Goal: Task Accomplishment & Management: Use online tool/utility

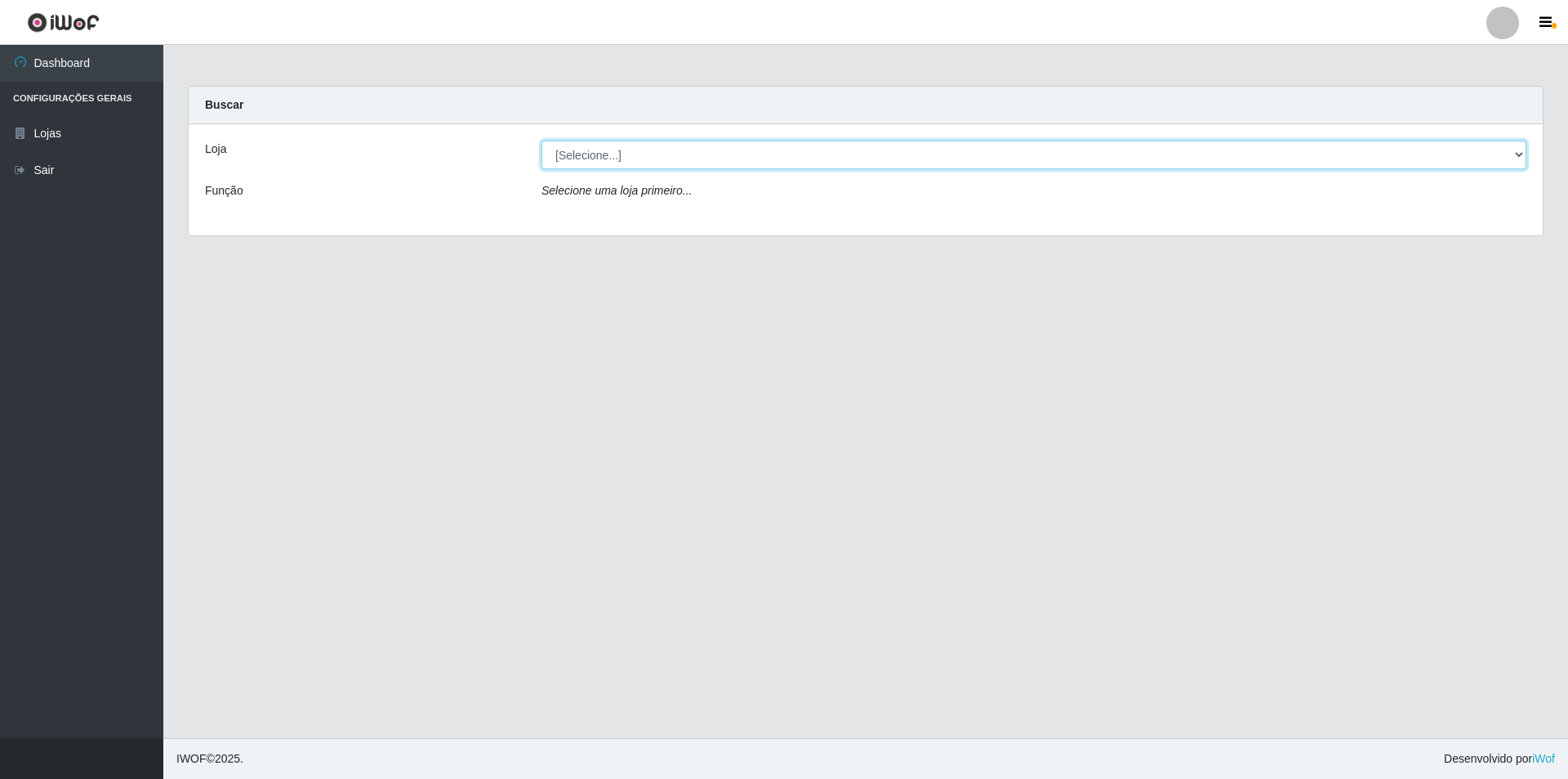
click at [611, 166] on select "[Selecione...] Extrabom - Loja 01 Centro de Distribuição" at bounding box center [1033, 155] width 986 height 28
select select "435"
click at [541, 141] on select "[Selecione...] Extrabom - Loja 01 Centro de Distribuição" at bounding box center [1033, 155] width 986 height 28
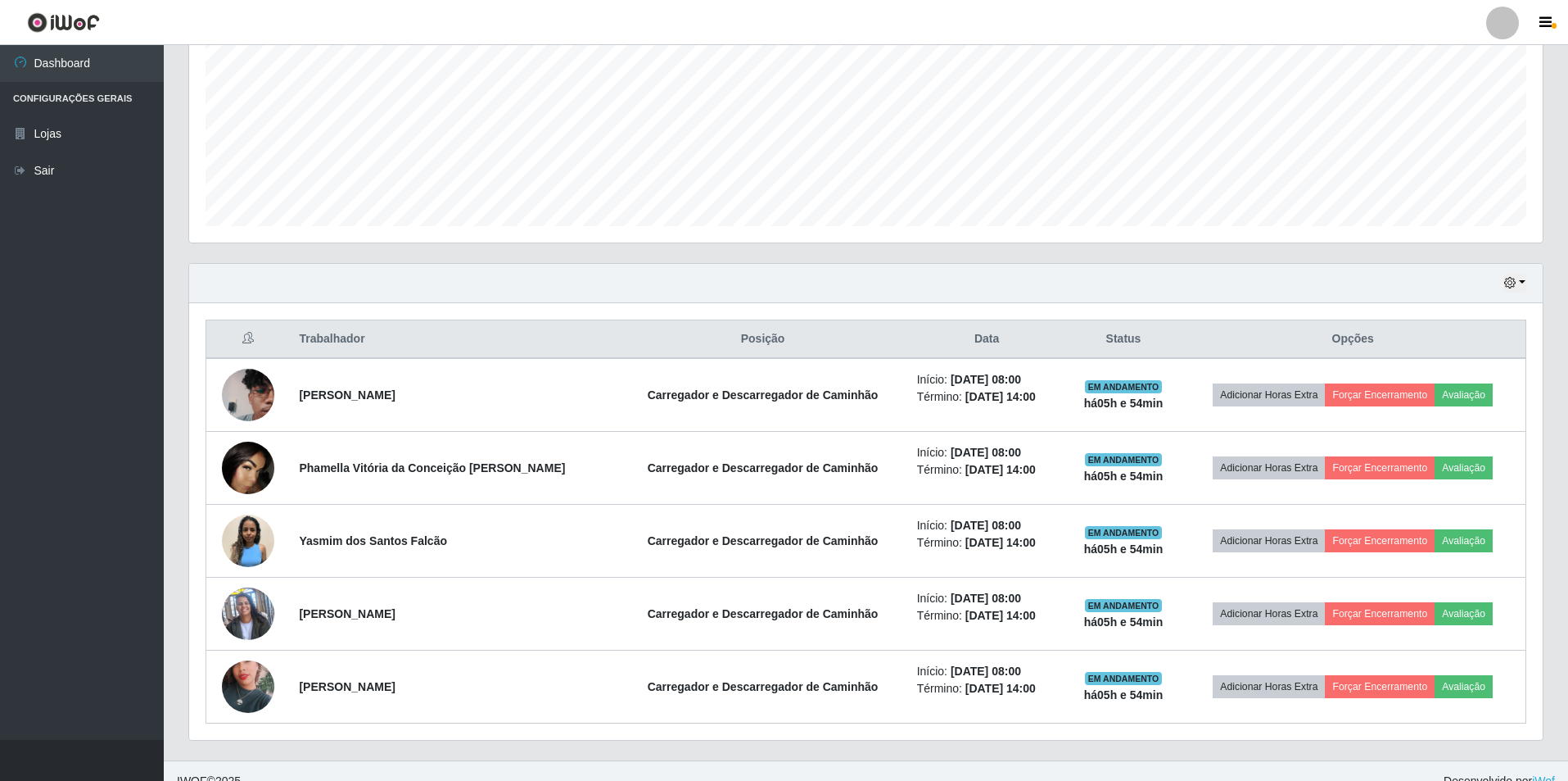
scroll to position [380, 0]
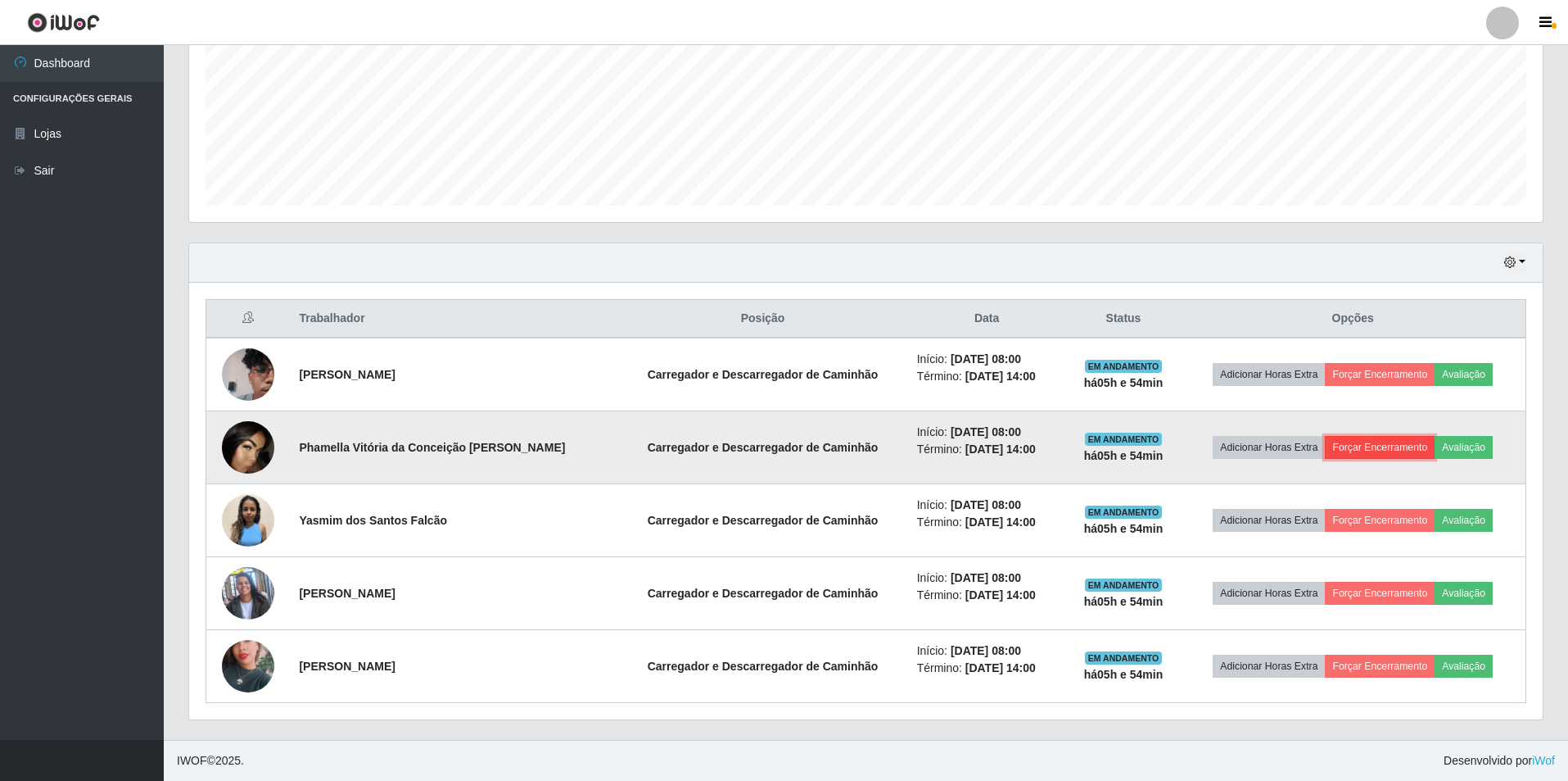
click at [1348, 449] on button "Forçar Encerramento" at bounding box center [1380, 447] width 110 height 23
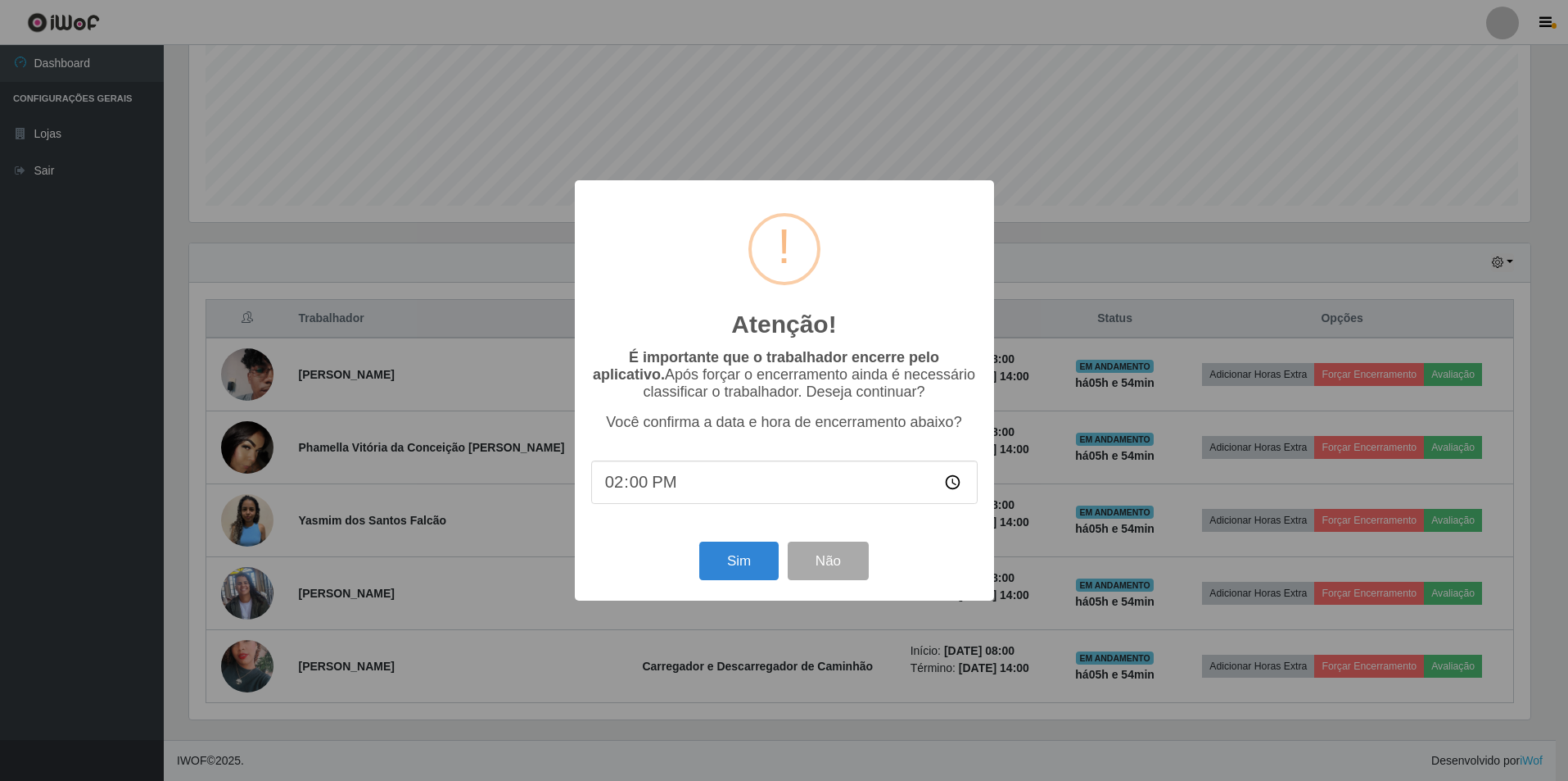
scroll to position [340, 1346]
click at [735, 492] on input "14:00" at bounding box center [786, 482] width 386 height 43
click at [751, 486] on input "14:00" at bounding box center [786, 482] width 386 height 43
drag, startPoint x: 669, startPoint y: 491, endPoint x: 628, endPoint y: 486, distance: 41.3
click at [667, 491] on input "14:00" at bounding box center [786, 482] width 386 height 43
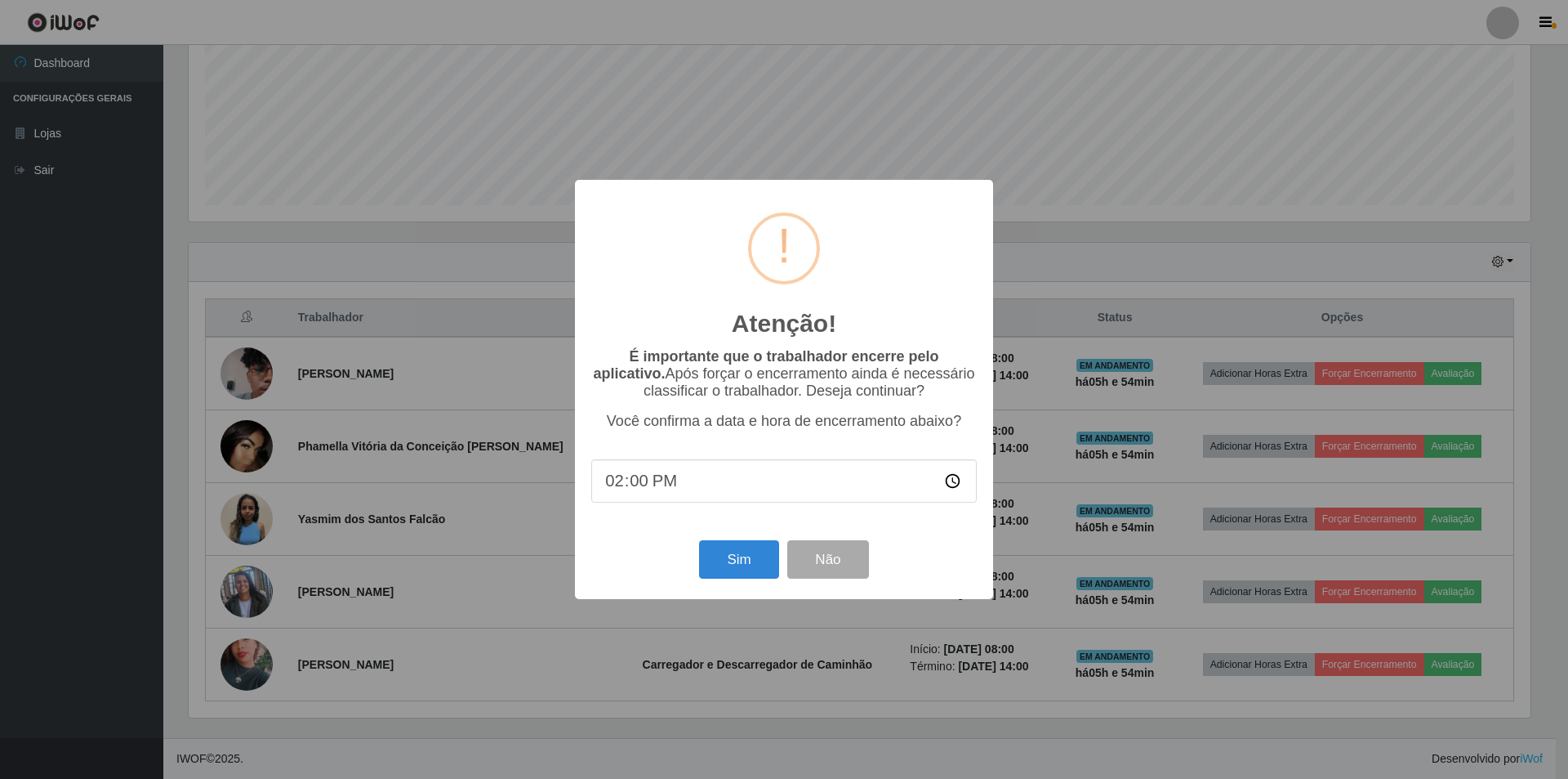
click at [627, 485] on input "14:00" at bounding box center [784, 481] width 385 height 43
drag, startPoint x: 620, startPoint y: 485, endPoint x: 629, endPoint y: 490, distance: 10.3
click at [624, 487] on input "14:00" at bounding box center [784, 481] width 385 height 43
type input "13:54"
click at [736, 560] on button "Sim" at bounding box center [738, 559] width 79 height 39
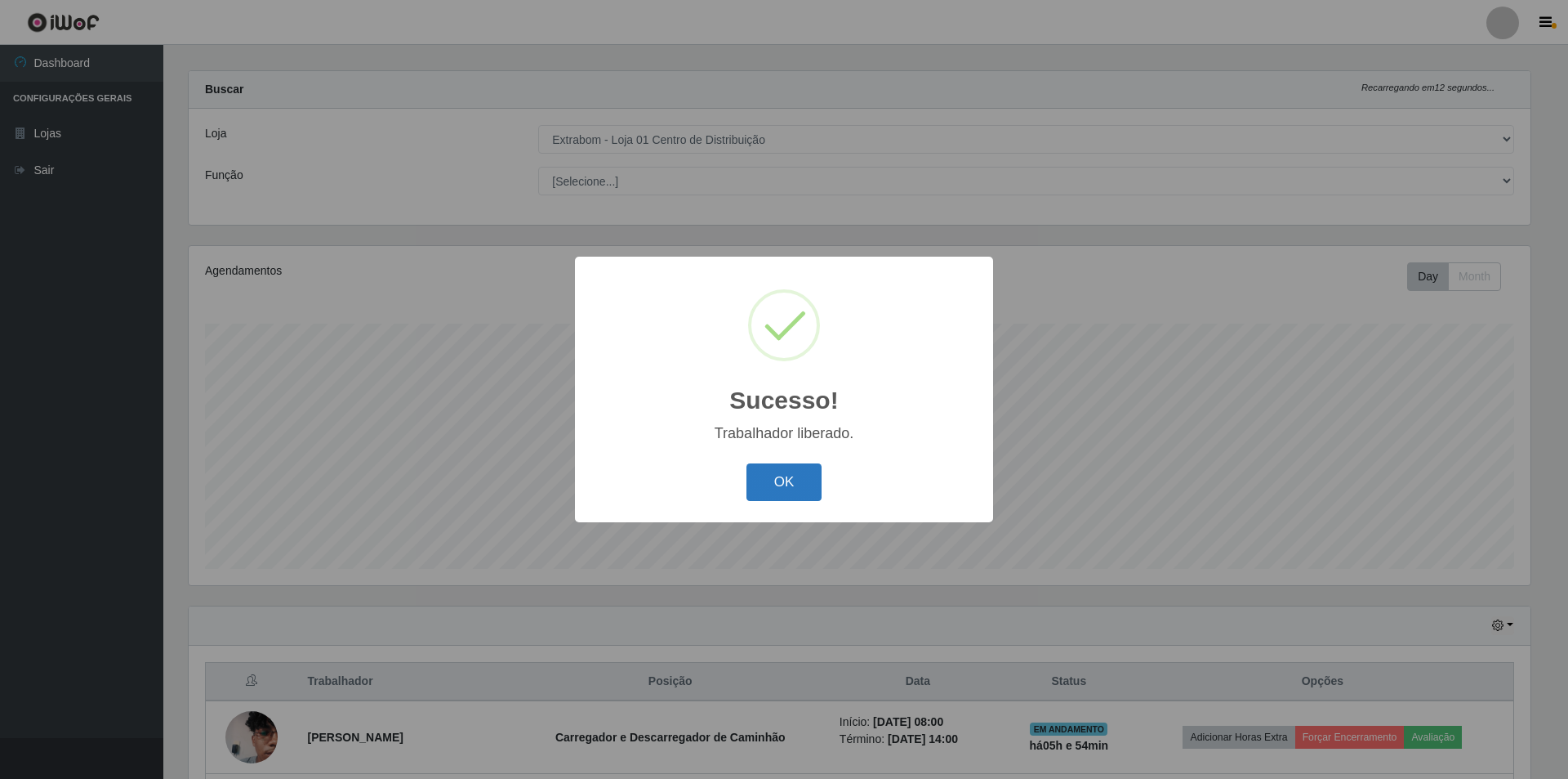
drag, startPoint x: 786, startPoint y: 484, endPoint x: 717, endPoint y: 485, distance: 69.0
click at [785, 484] on button "OK" at bounding box center [784, 482] width 76 height 39
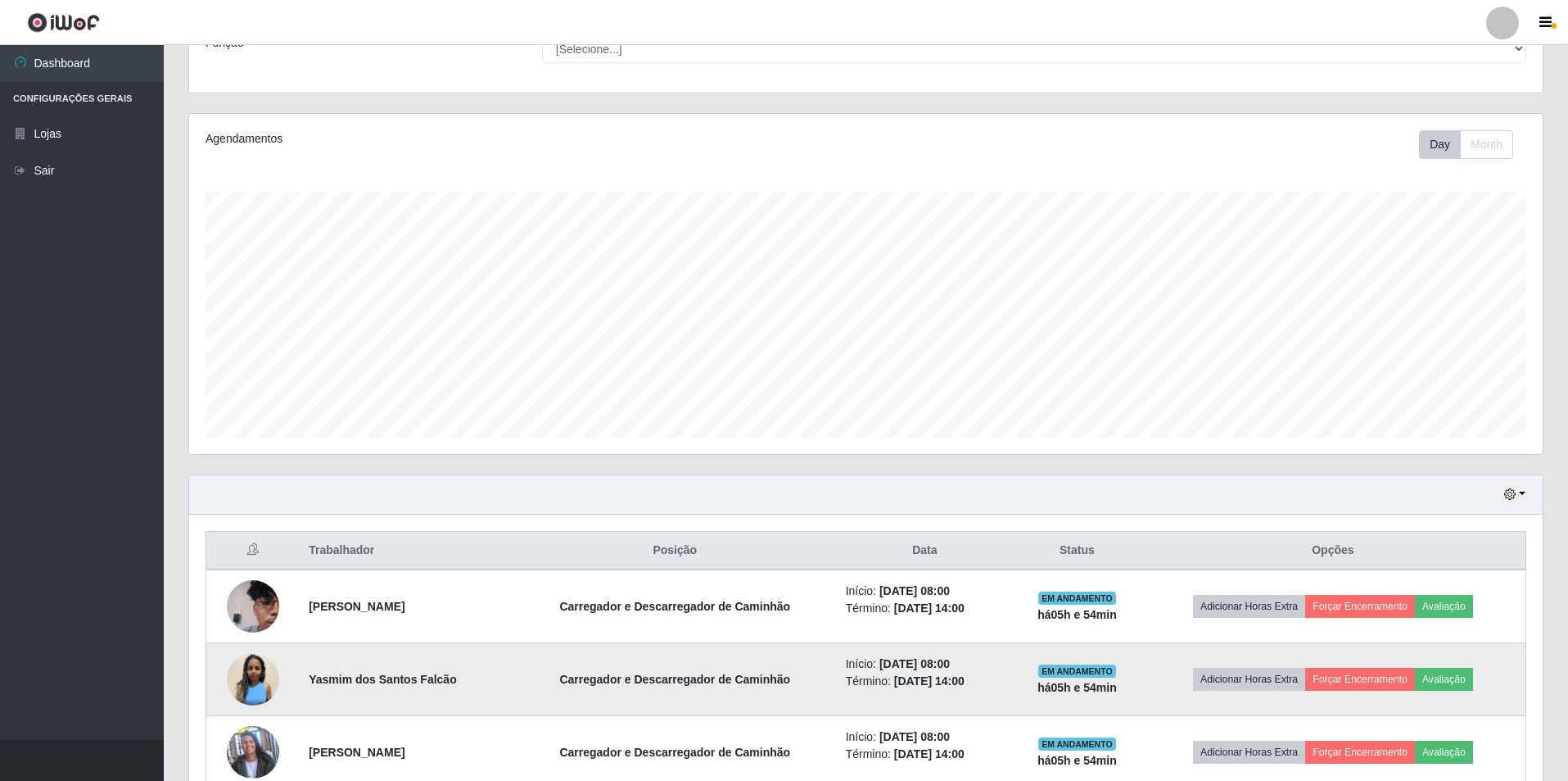
scroll to position [307, 0]
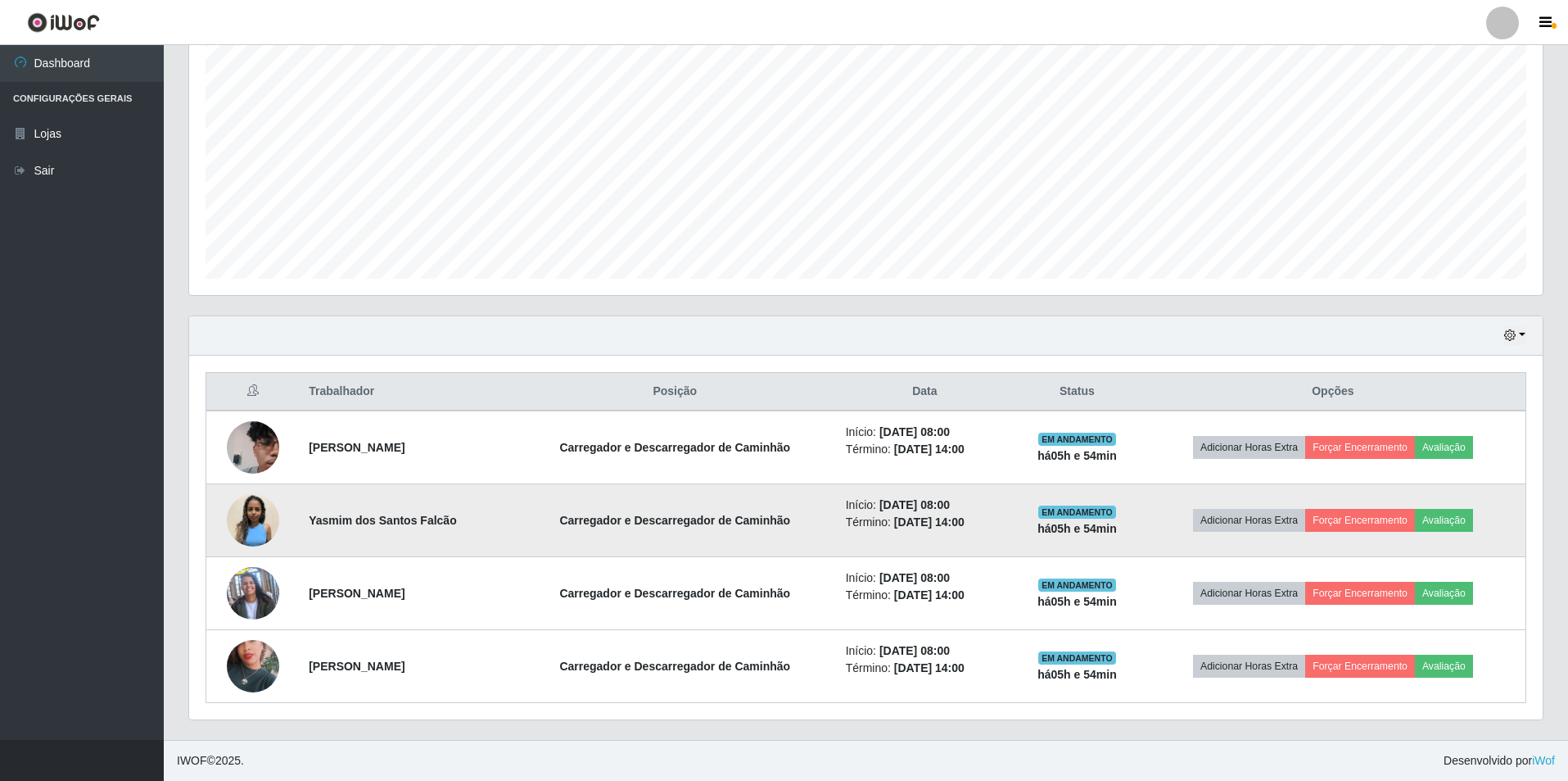
click at [255, 517] on img at bounding box center [253, 520] width 53 height 53
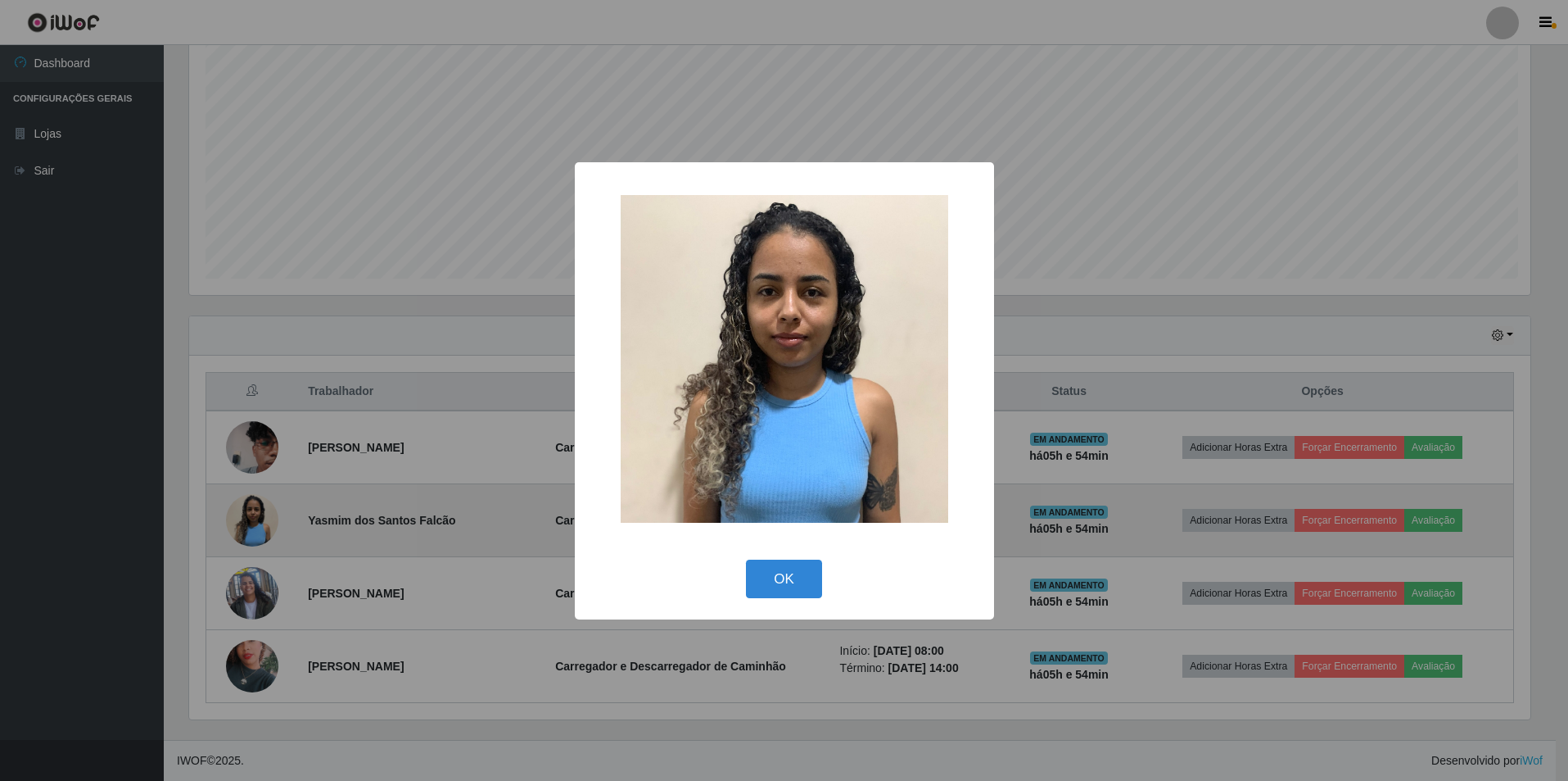
scroll to position [340, 1346]
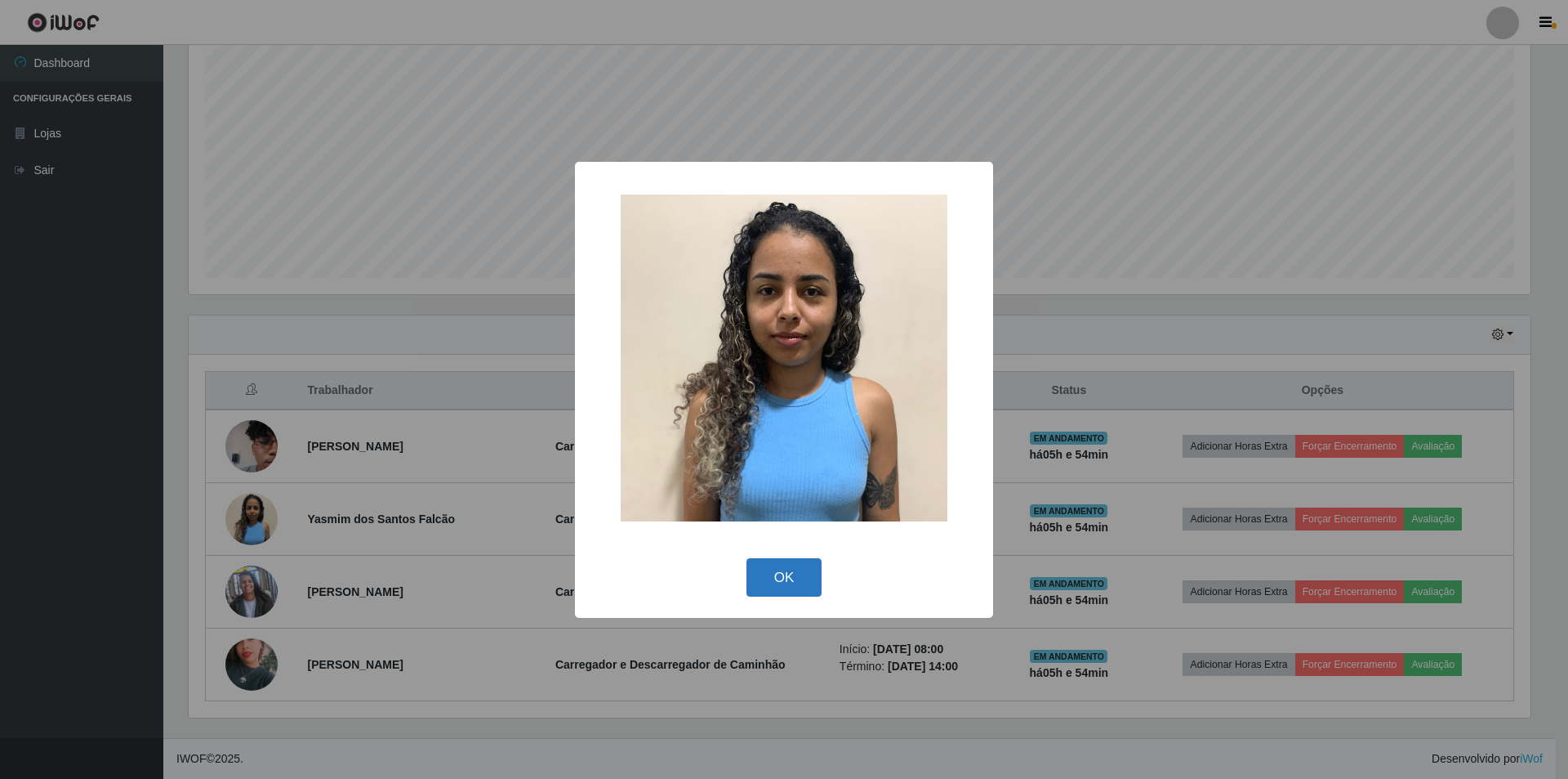
click at [803, 585] on button "OK" at bounding box center [784, 577] width 76 height 39
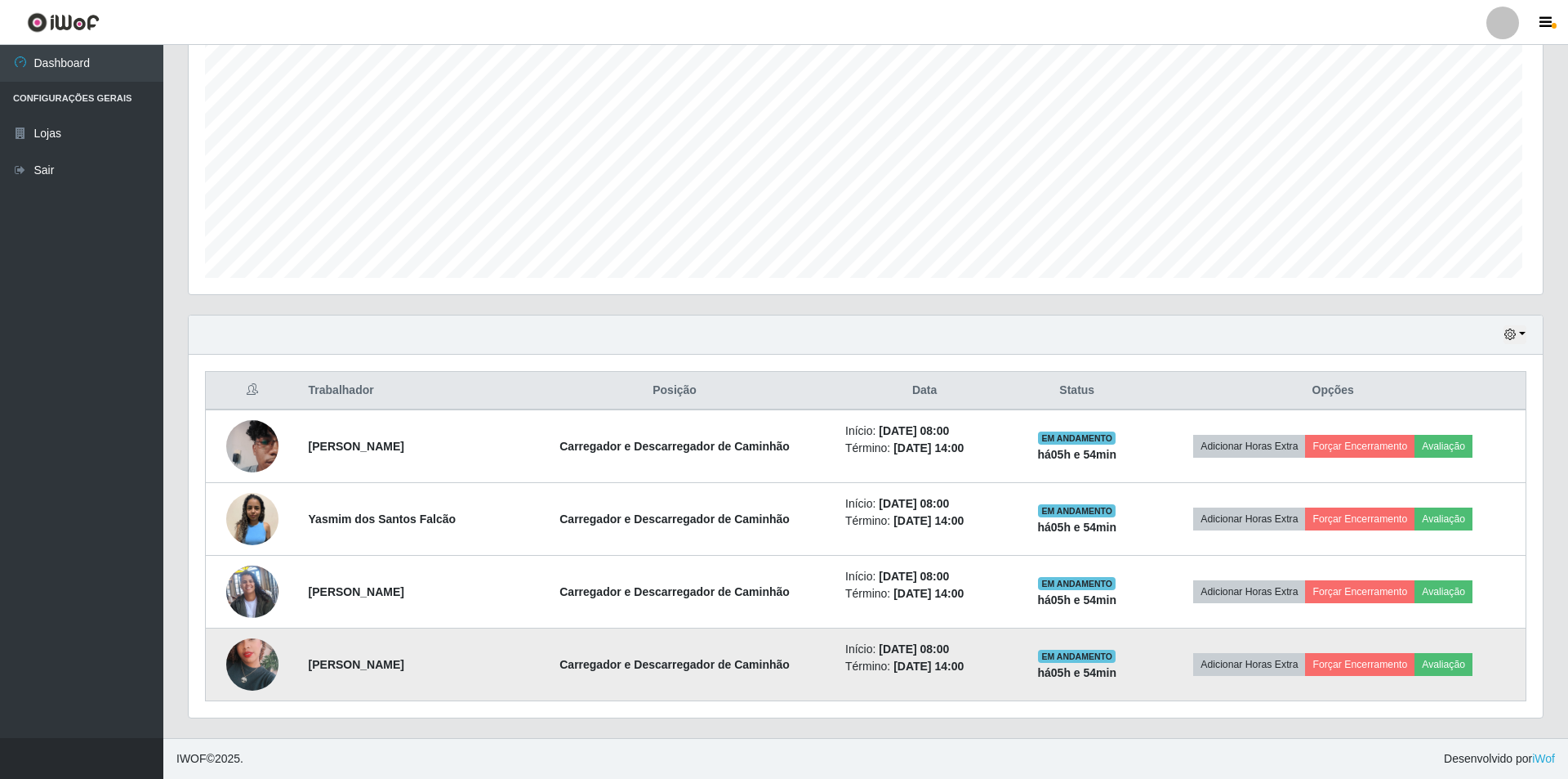
scroll to position [339, 1350]
click at [250, 662] on img at bounding box center [253, 663] width 53 height 93
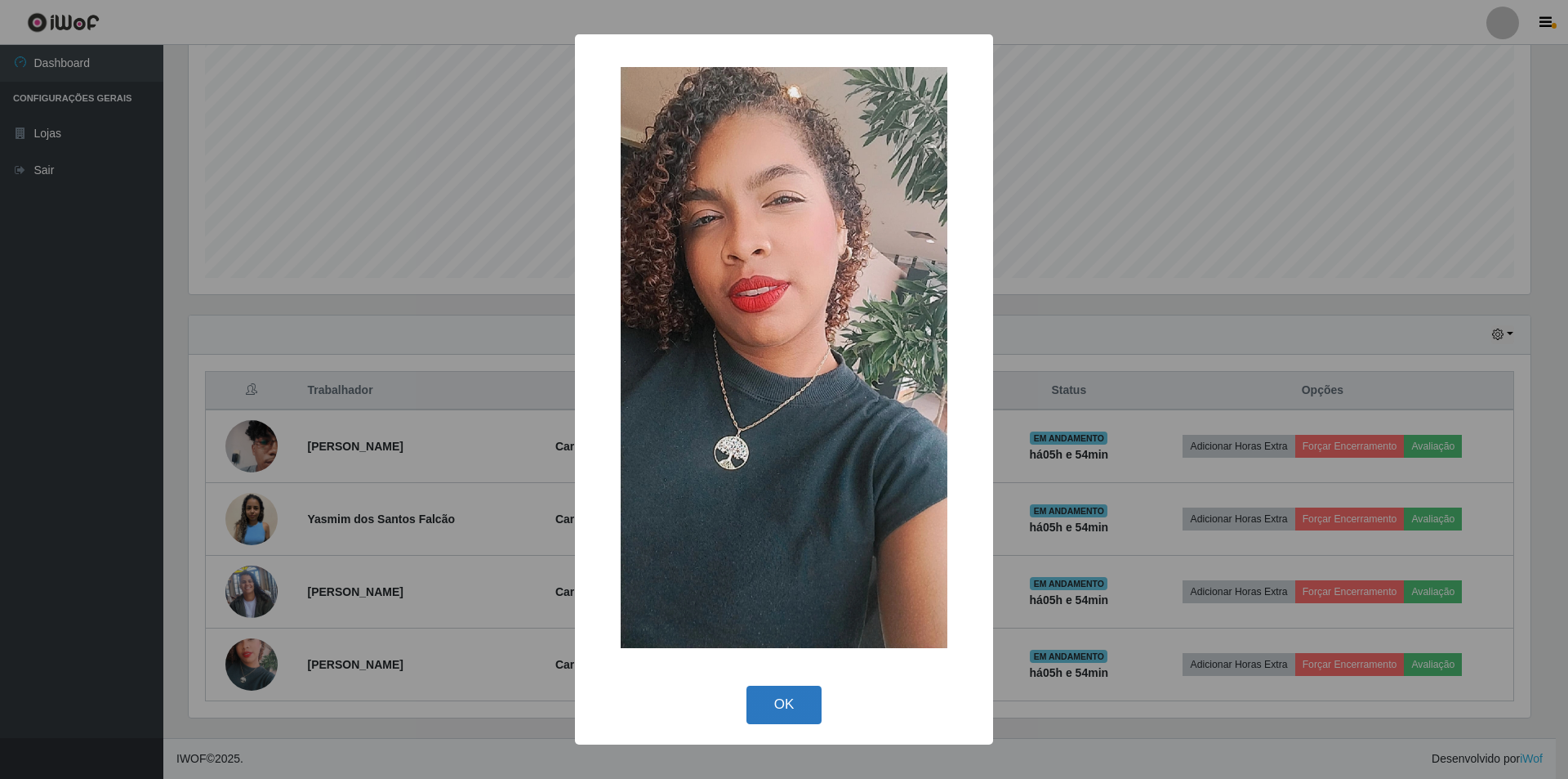
click at [799, 711] on button "OK" at bounding box center [784, 705] width 76 height 39
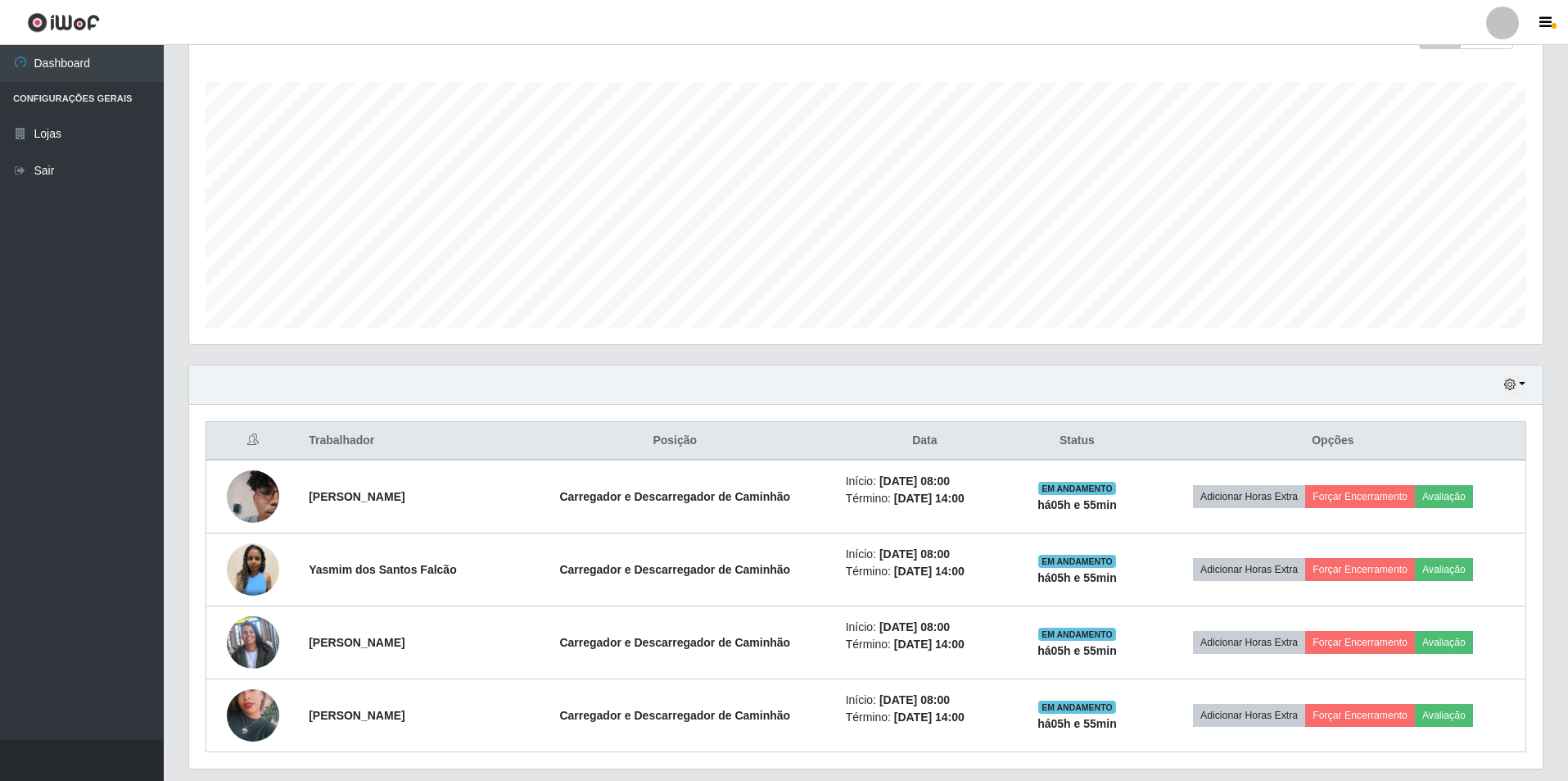
scroll to position [307, 0]
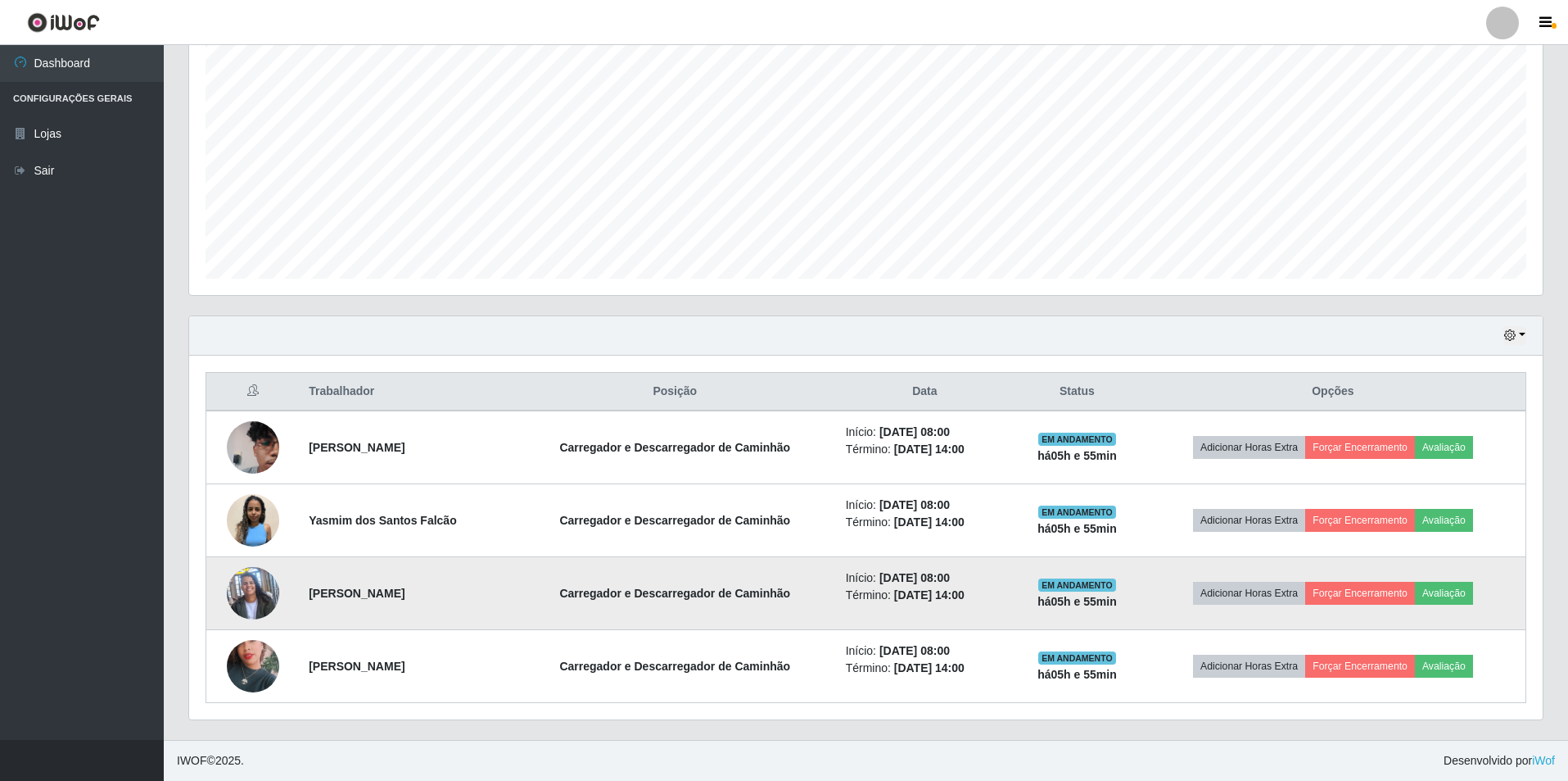
click at [251, 603] on img at bounding box center [253, 593] width 53 height 93
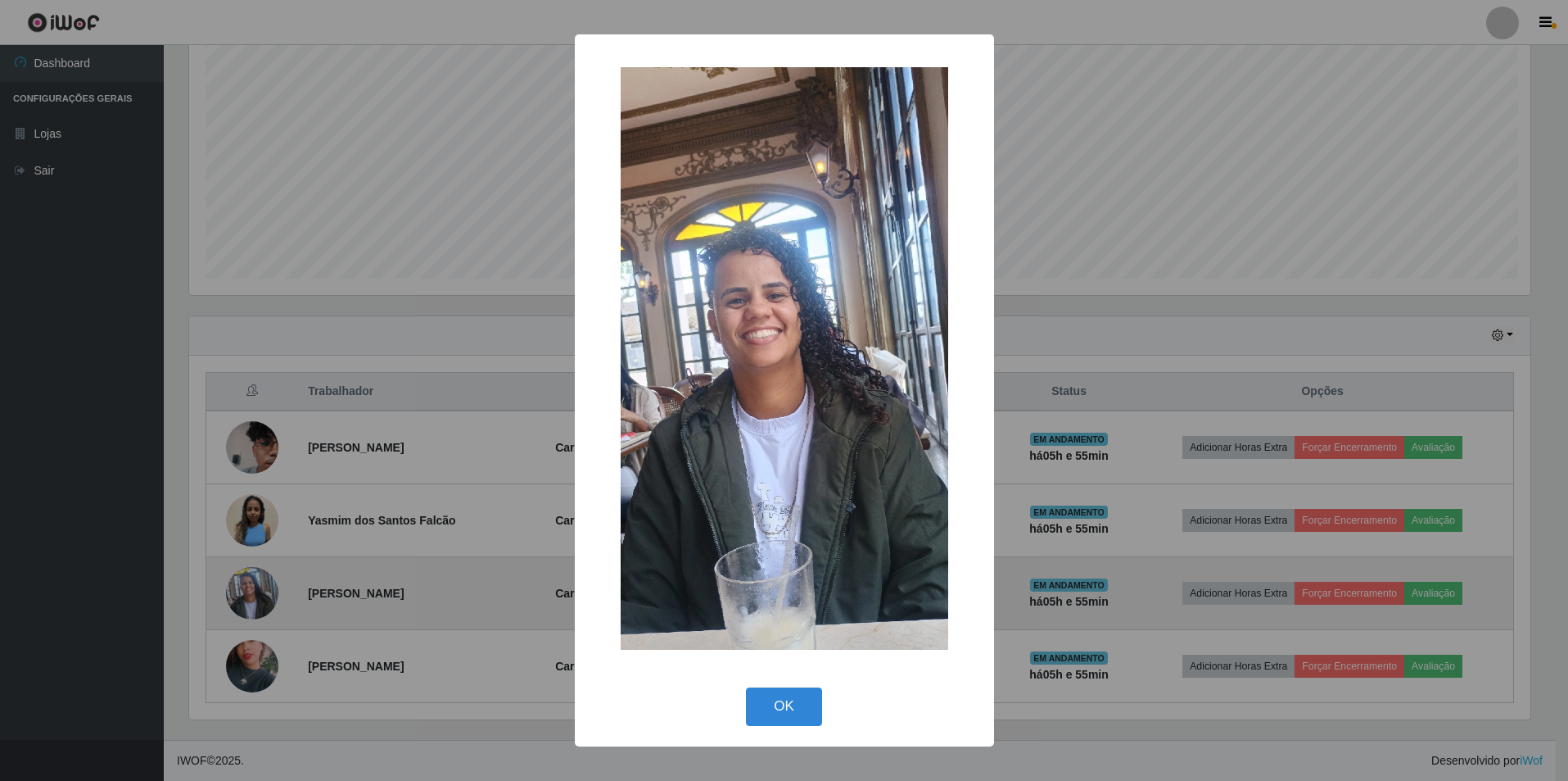
scroll to position [340, 1346]
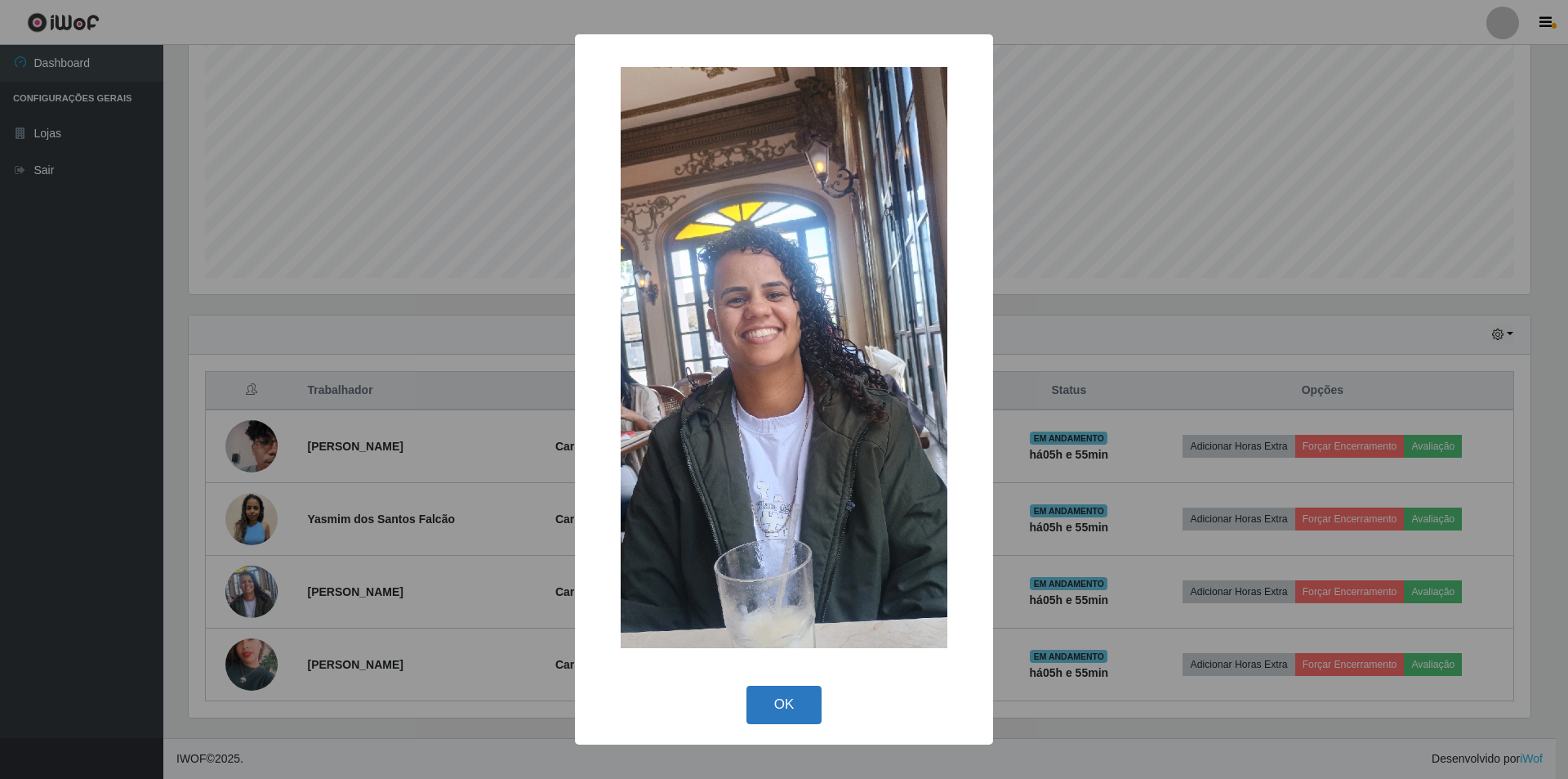
click at [806, 703] on button "OK" at bounding box center [784, 705] width 76 height 39
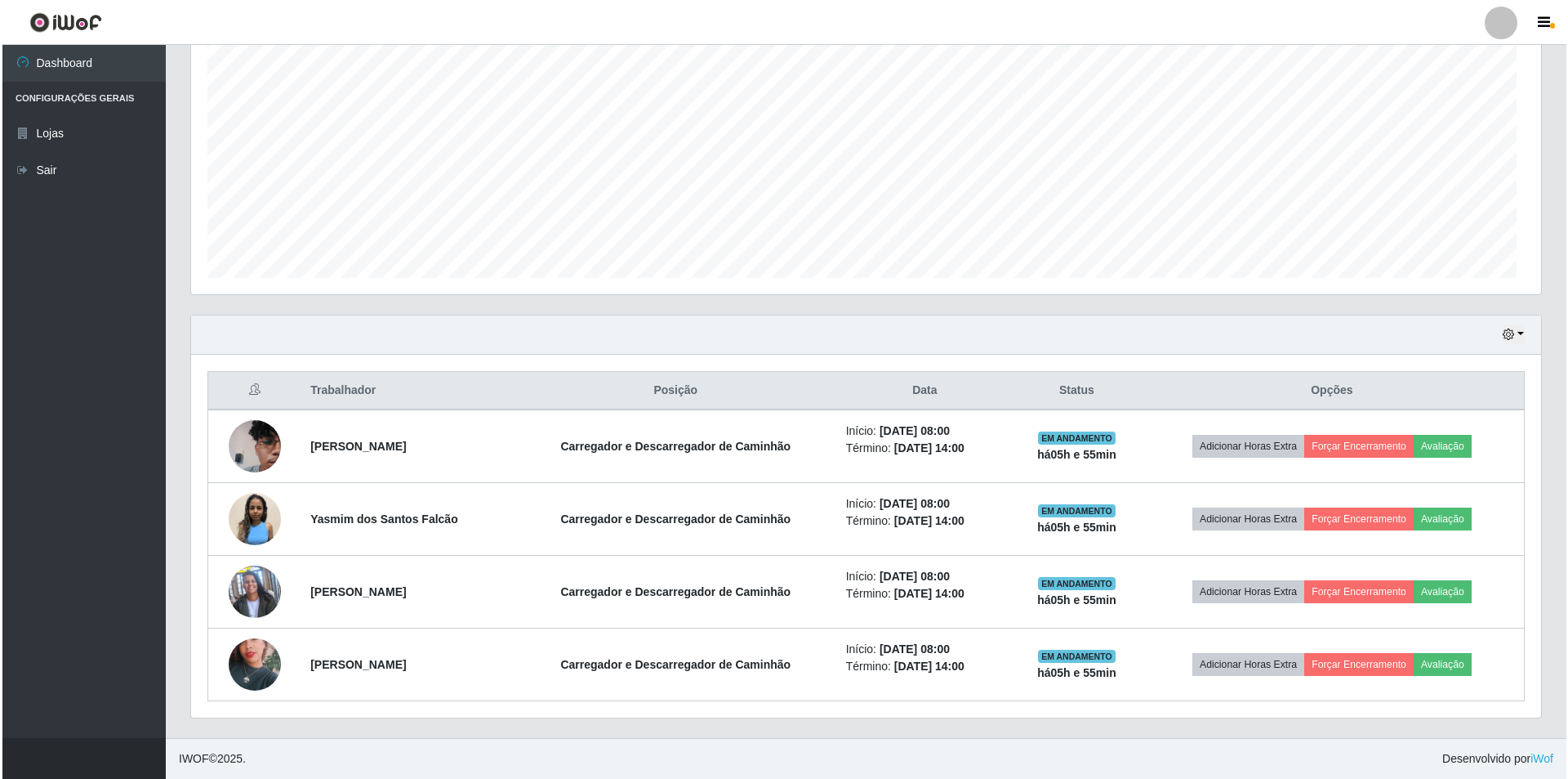
scroll to position [339, 1350]
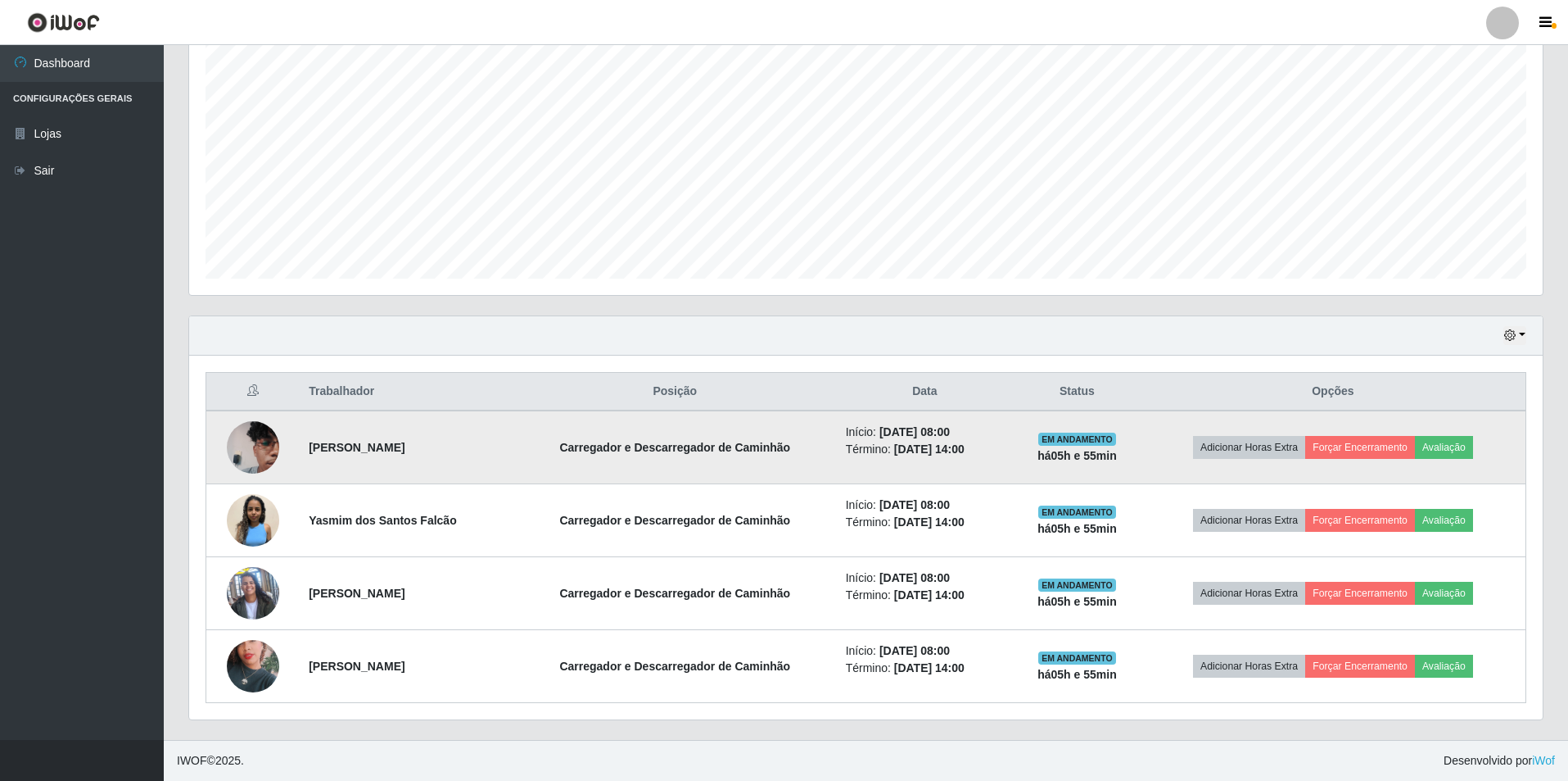
click at [248, 445] on img at bounding box center [253, 447] width 53 height 71
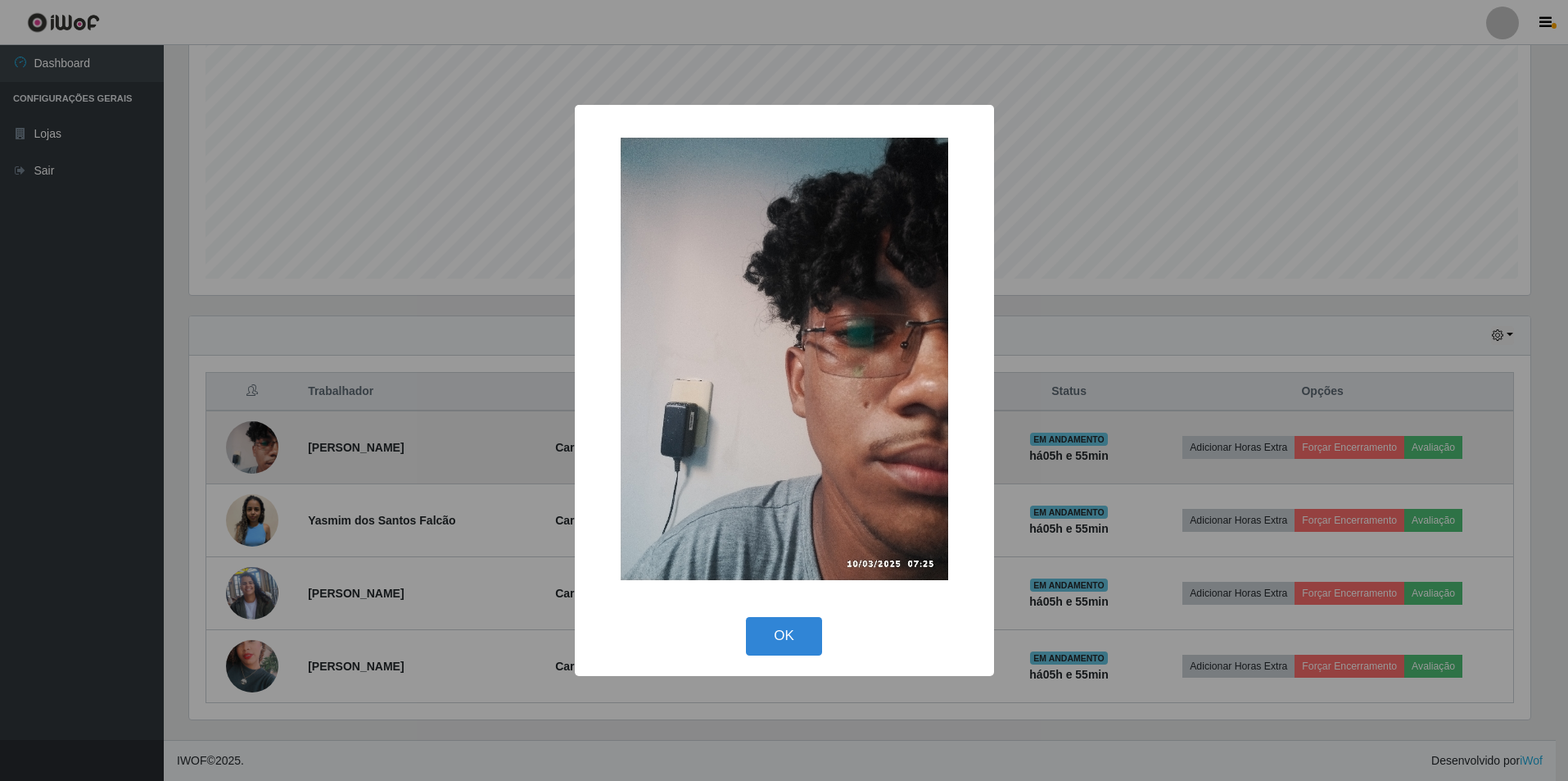
scroll to position [340, 1346]
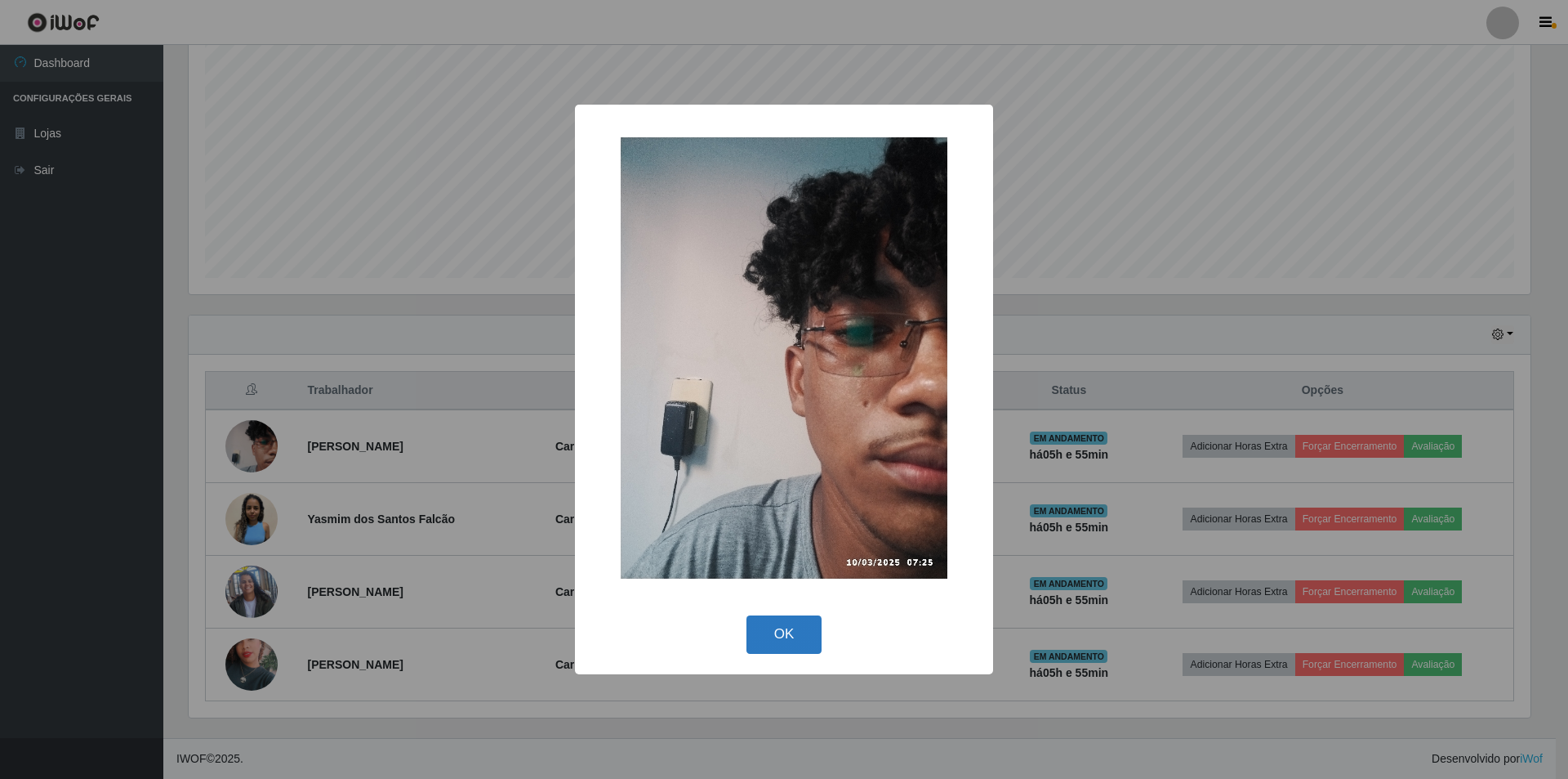
click at [788, 634] on button "OK" at bounding box center [784, 634] width 76 height 39
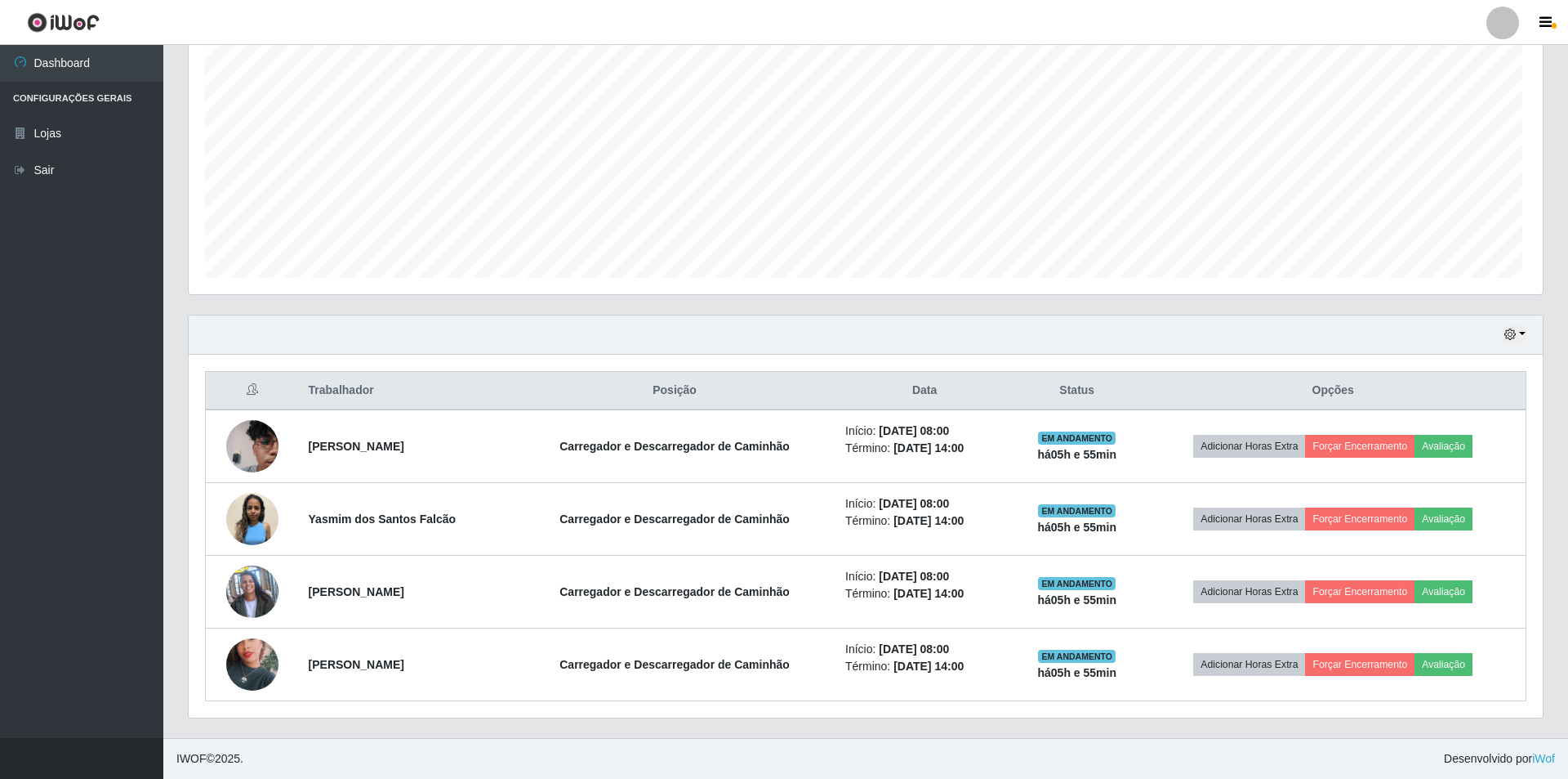
scroll to position [339, 1350]
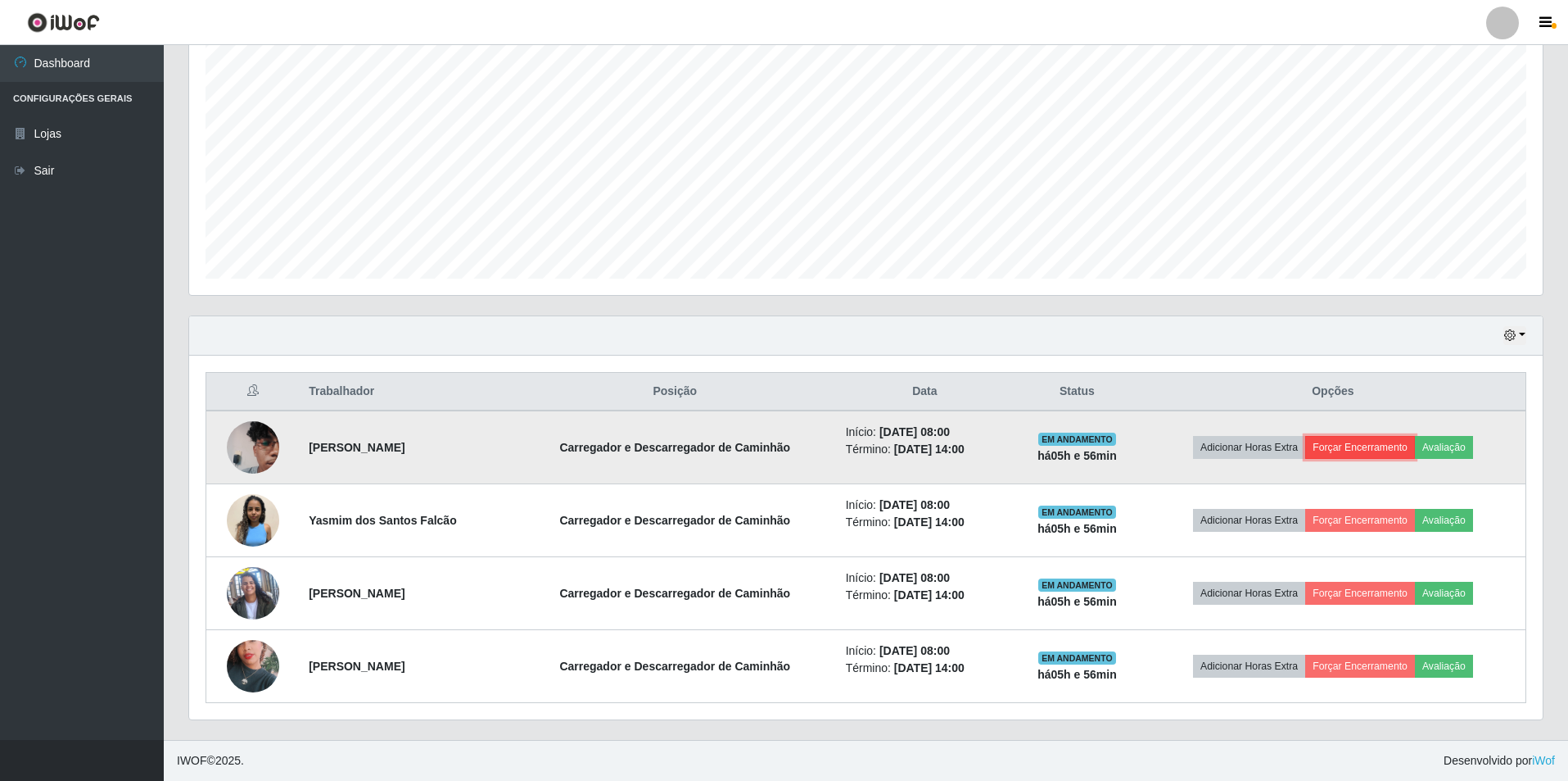
click at [1390, 454] on button "Forçar Encerramento" at bounding box center [1360, 447] width 110 height 23
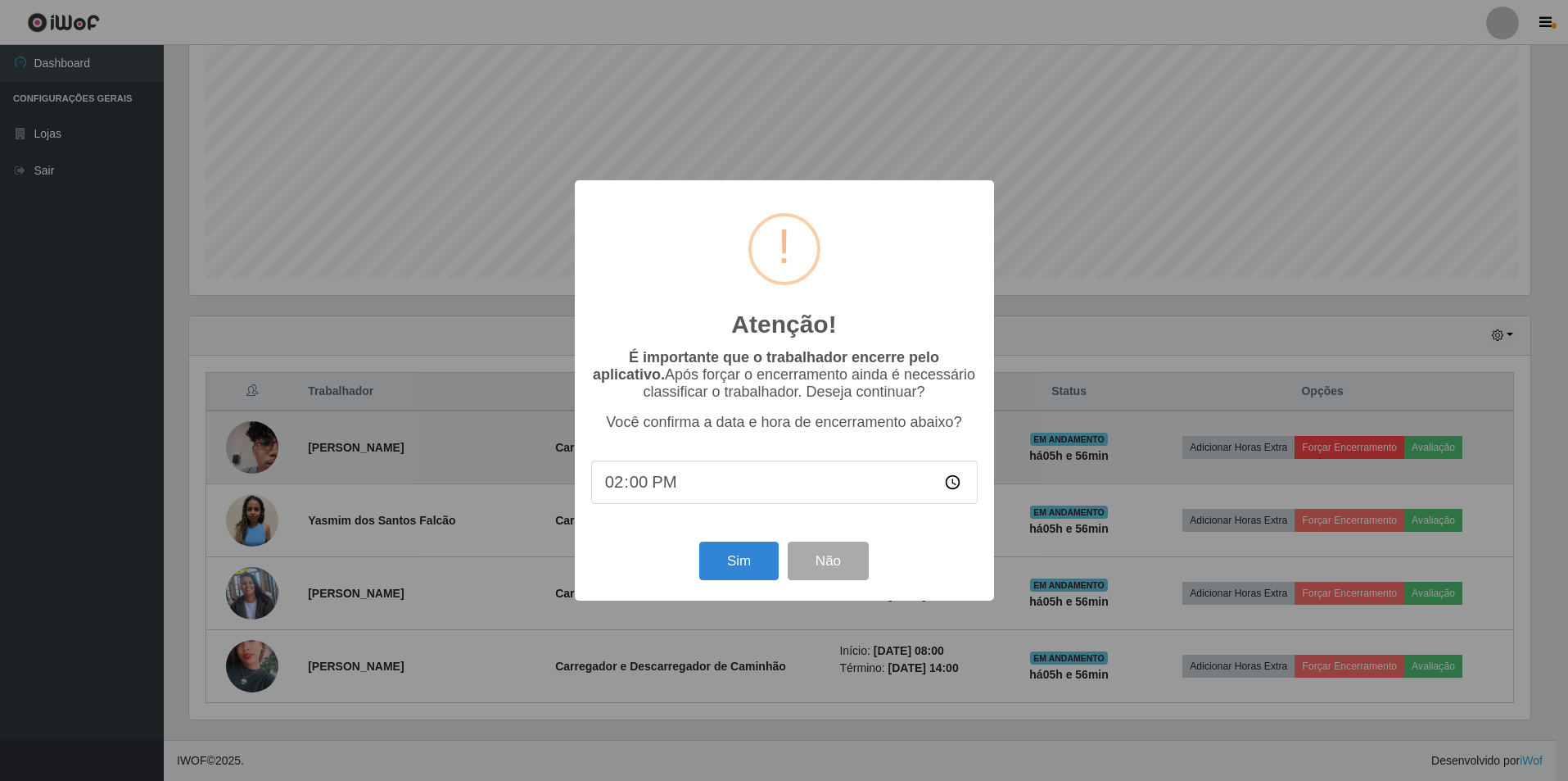
scroll to position [340, 1346]
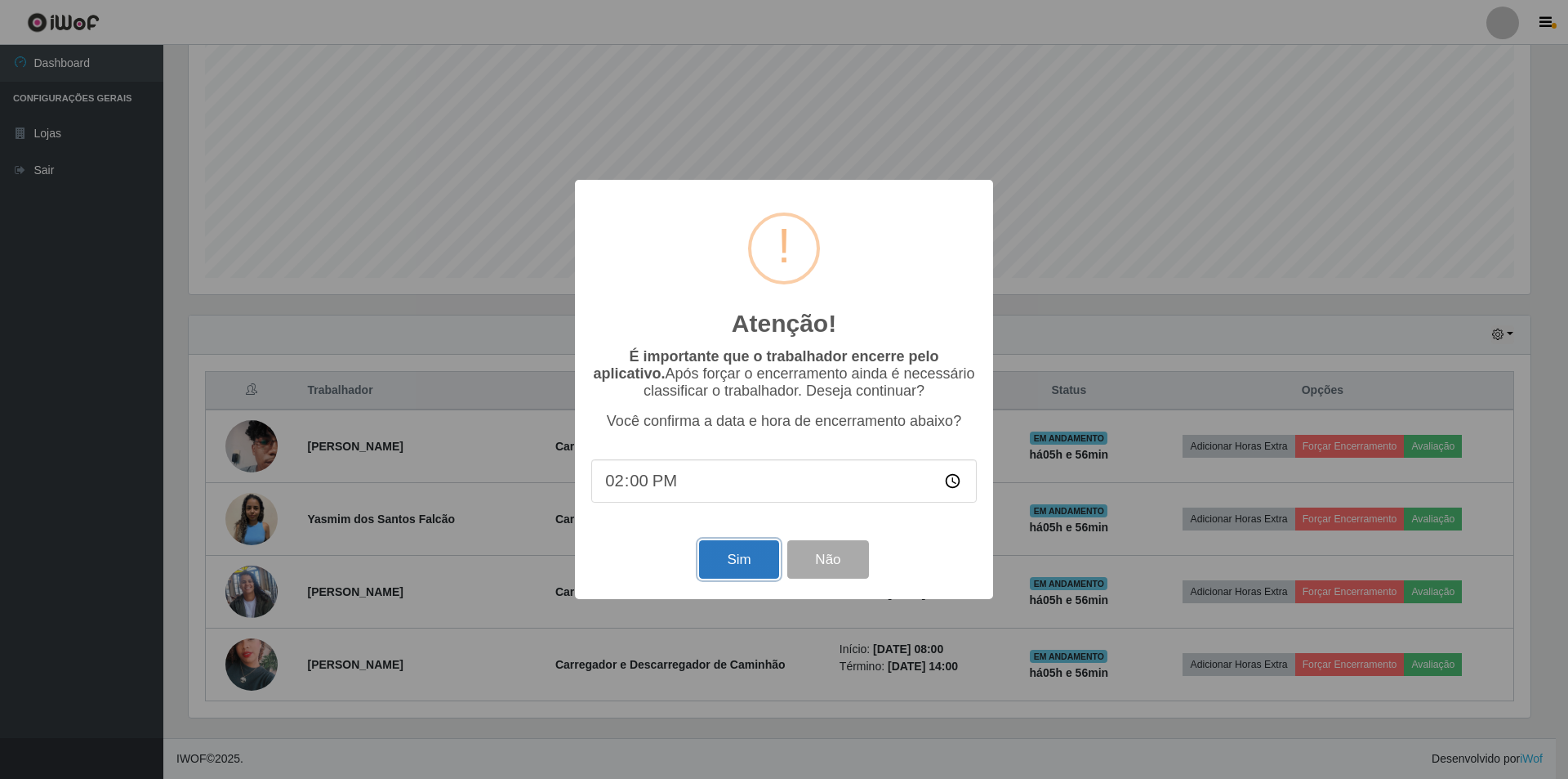
click at [729, 570] on button "Sim" at bounding box center [738, 559] width 79 height 39
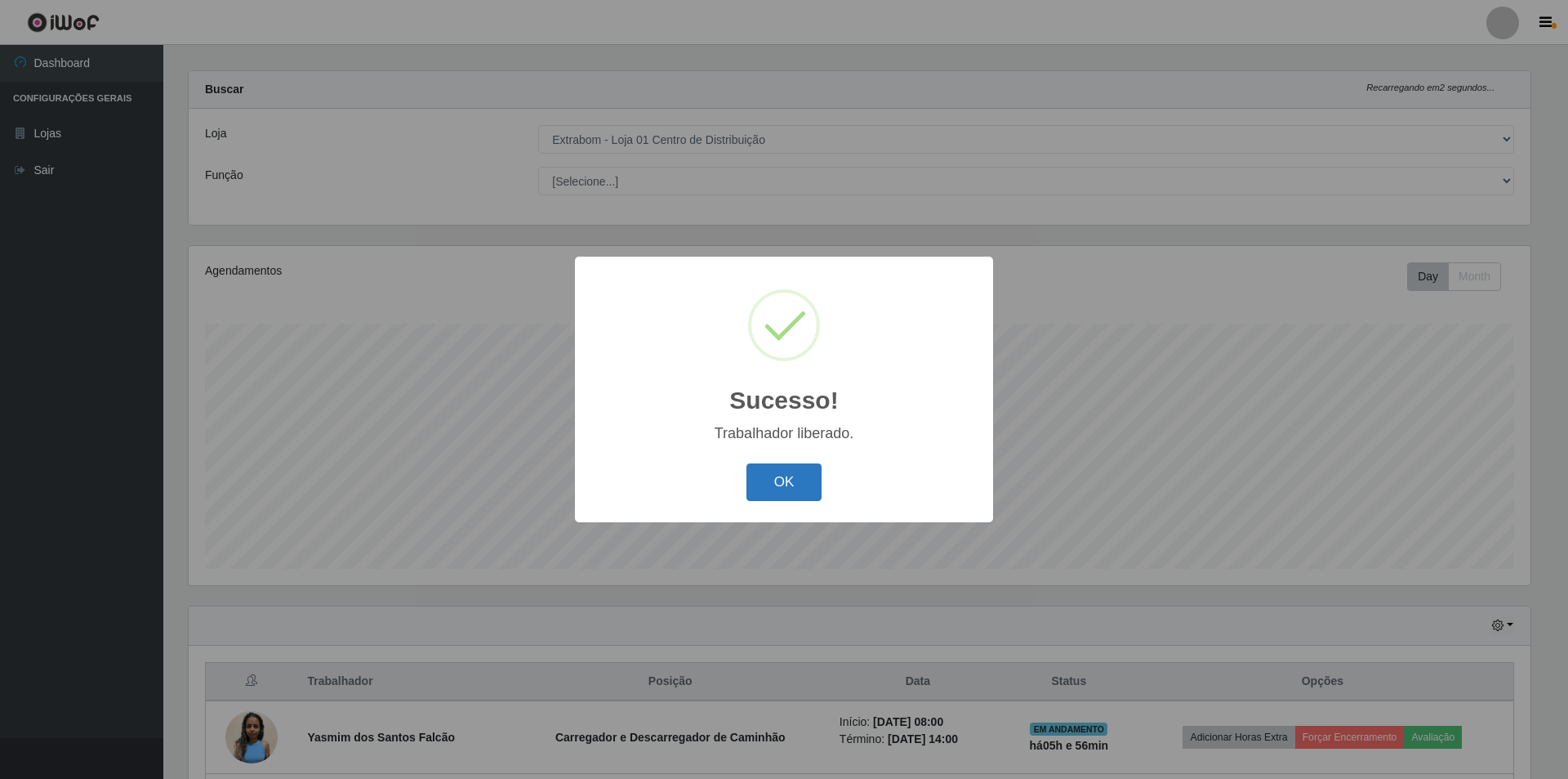
click at [781, 478] on button "OK" at bounding box center [784, 482] width 76 height 39
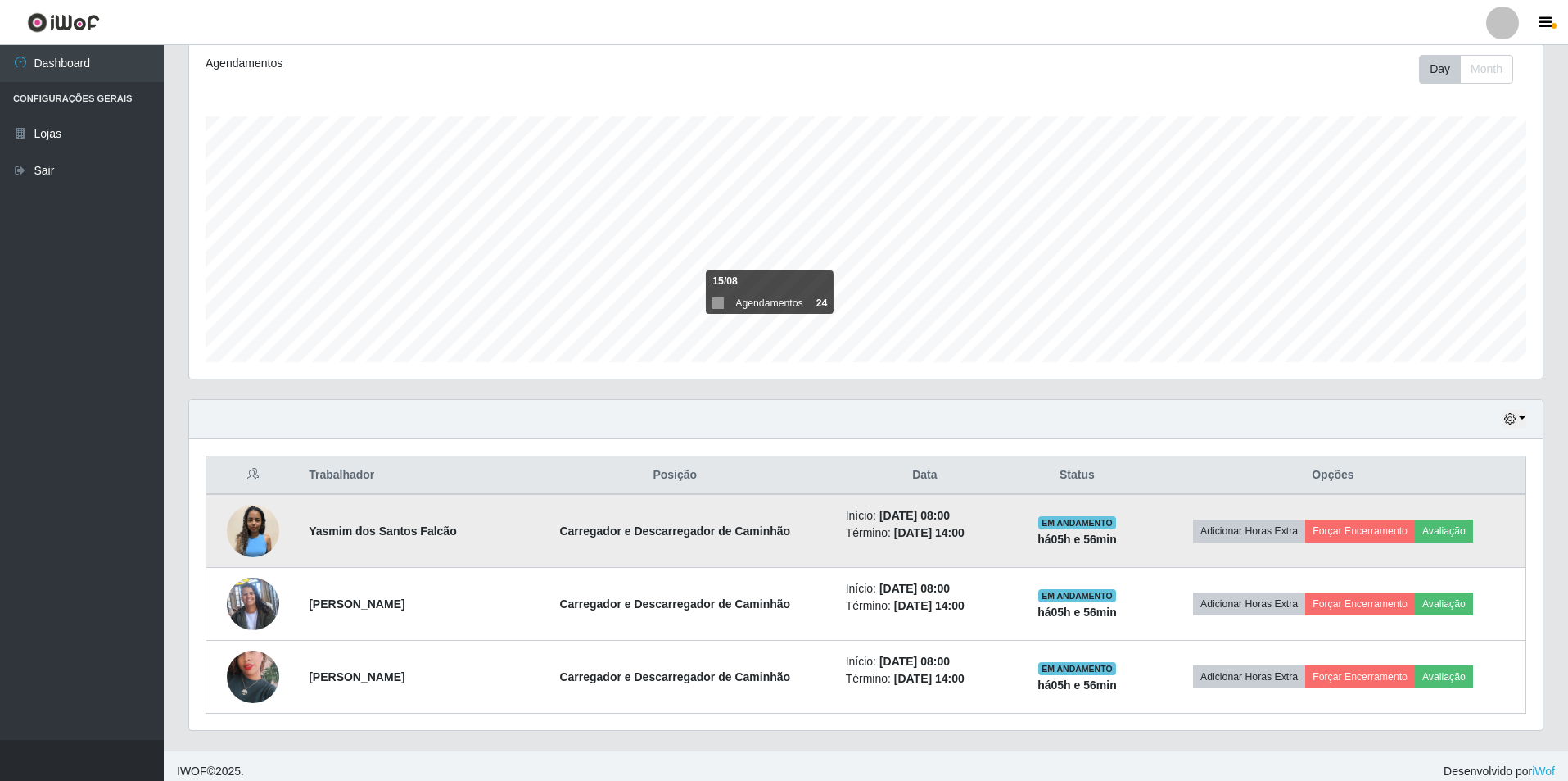
scroll to position [235, 0]
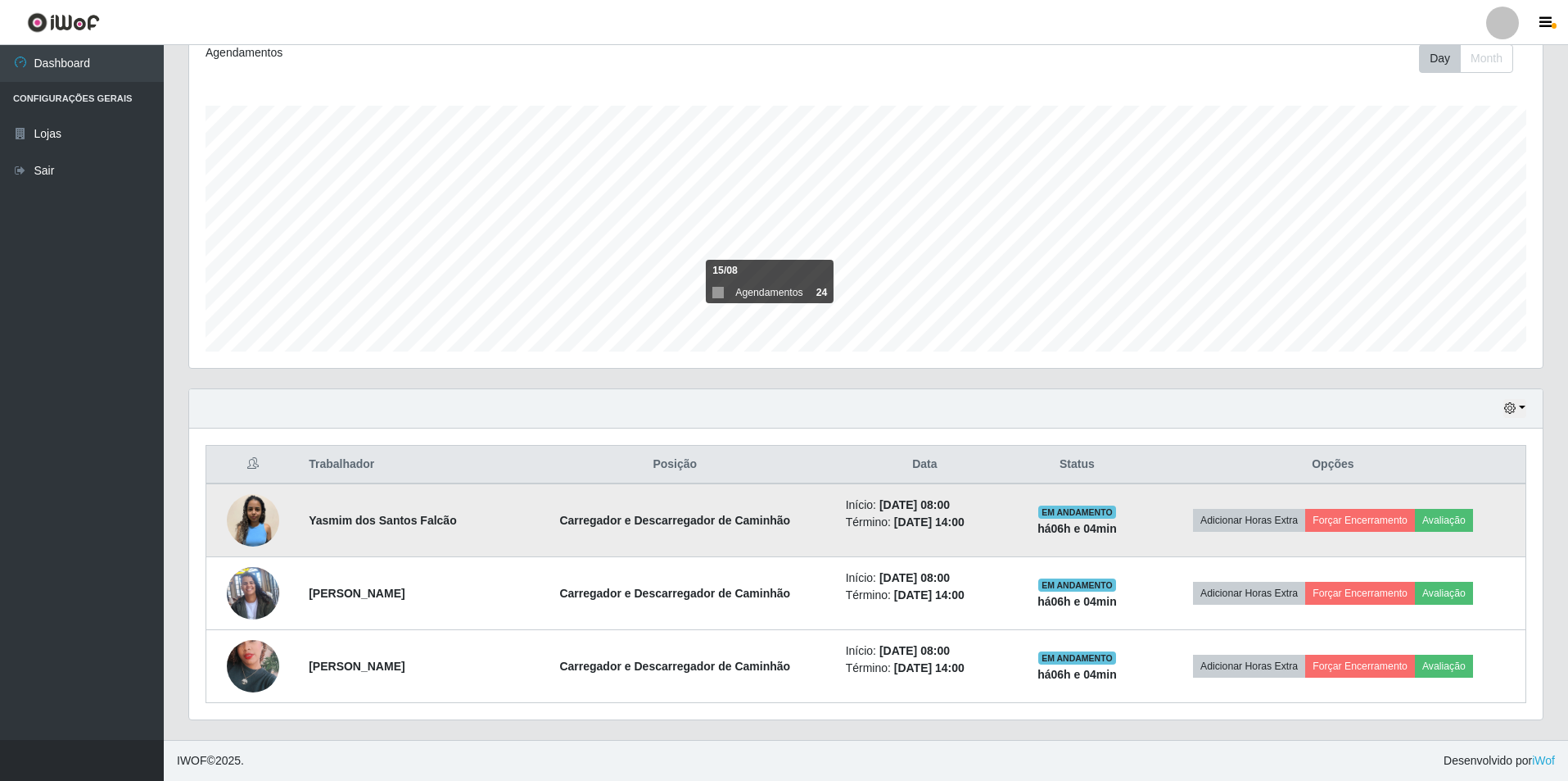
click at [366, 521] on strong "Yasmim dos Santos Falcão" at bounding box center [382, 520] width 148 height 13
click at [1381, 518] on button "Forçar Encerramento" at bounding box center [1360, 520] width 110 height 23
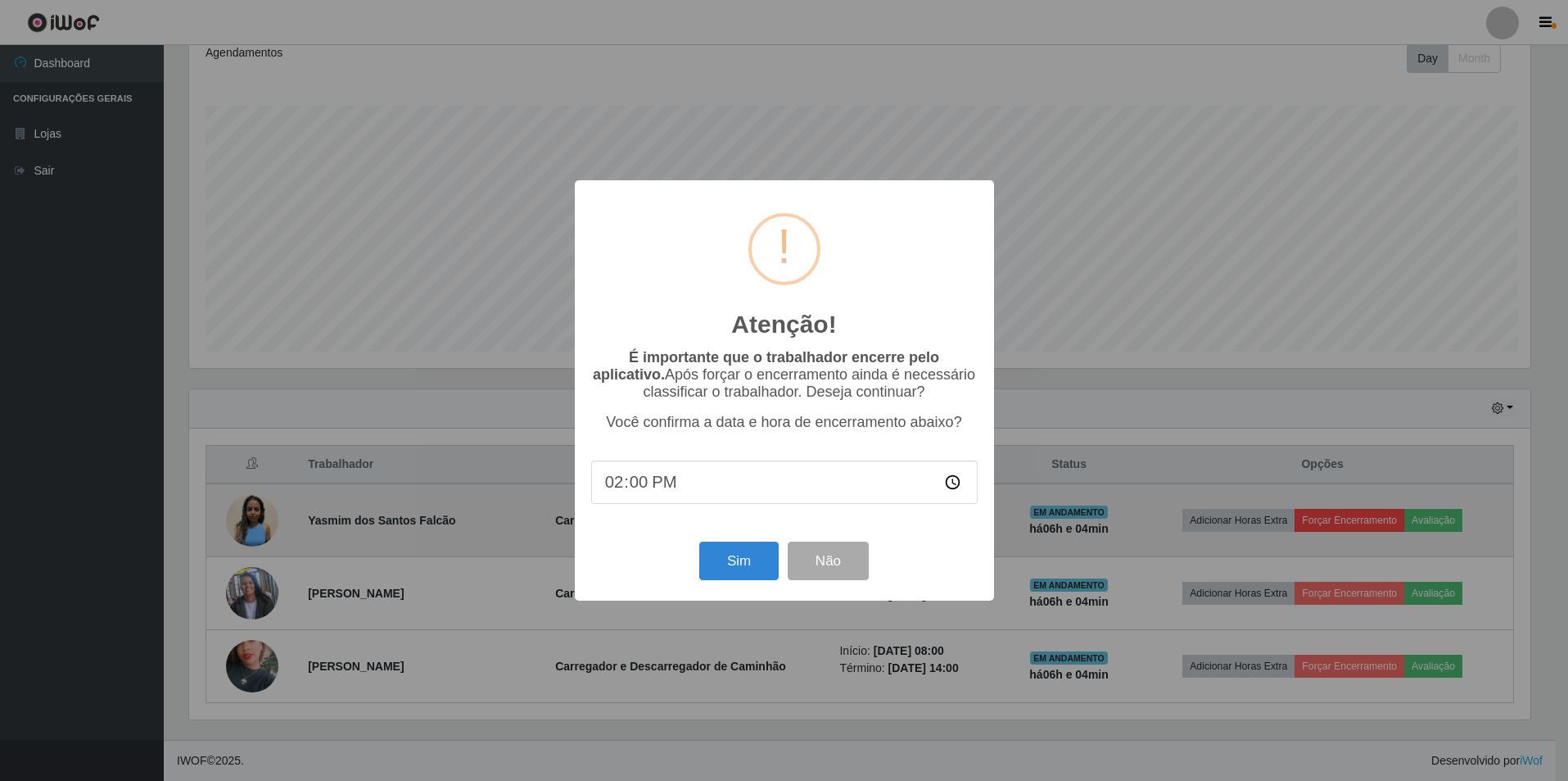
scroll to position [340, 1346]
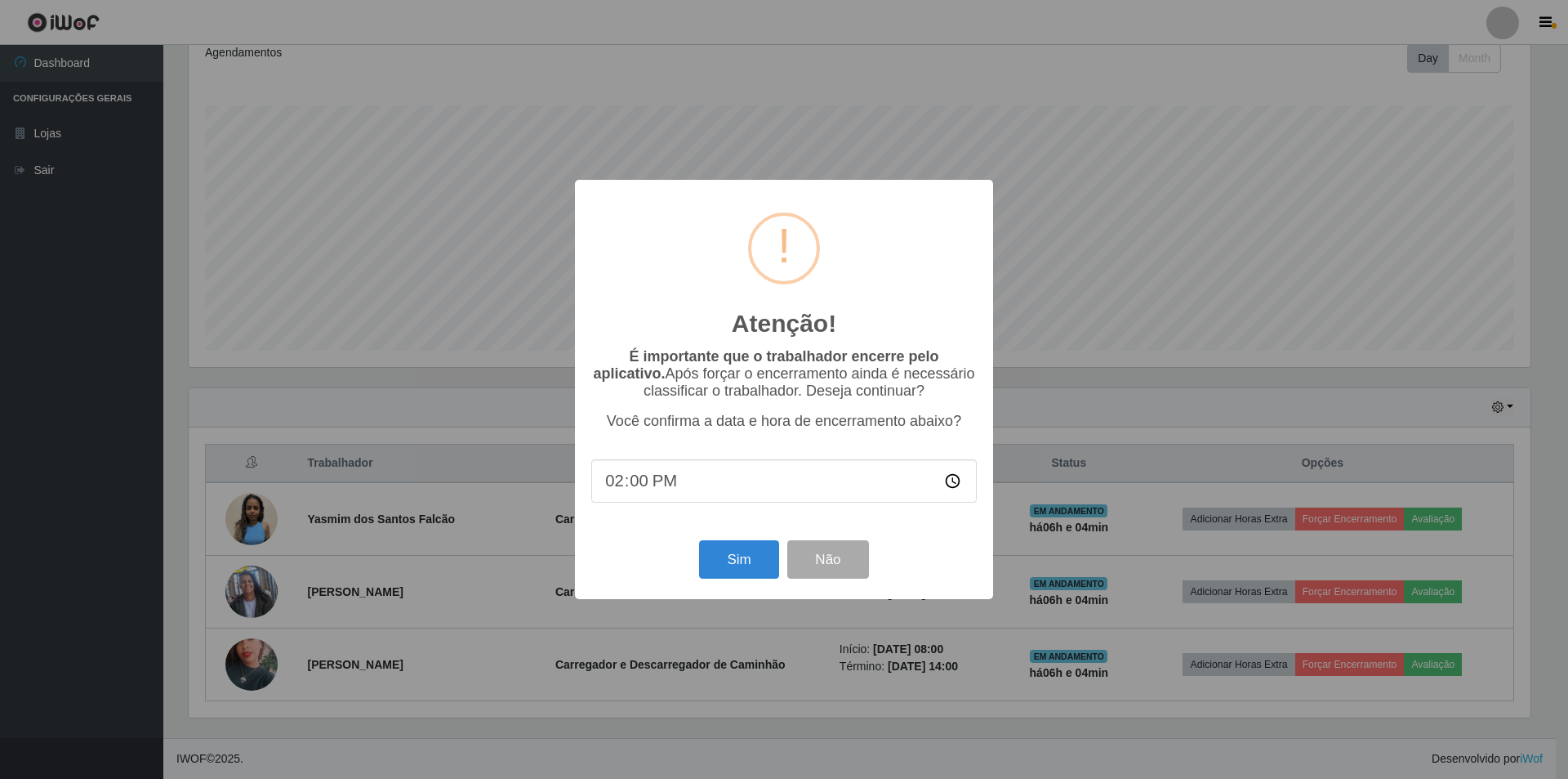
click at [751, 469] on input "14:00" at bounding box center [784, 481] width 385 height 43
click at [750, 483] on input "14:00" at bounding box center [784, 481] width 385 height 43
click at [638, 485] on input "14:00" at bounding box center [784, 481] width 385 height 43
type input "14:04"
click at [750, 567] on button "Sim" at bounding box center [738, 559] width 79 height 39
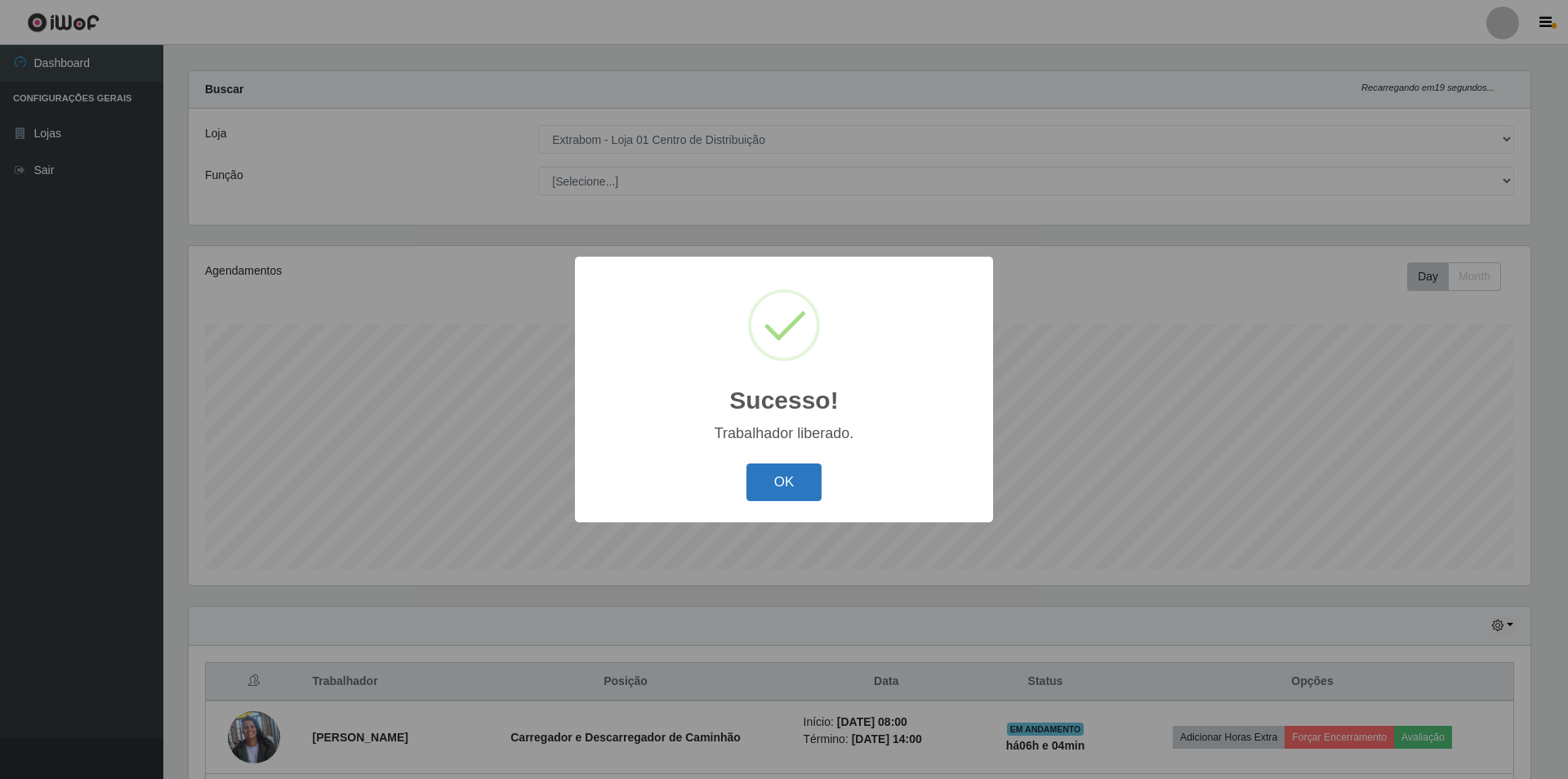
click at [802, 494] on button "OK" at bounding box center [784, 482] width 76 height 39
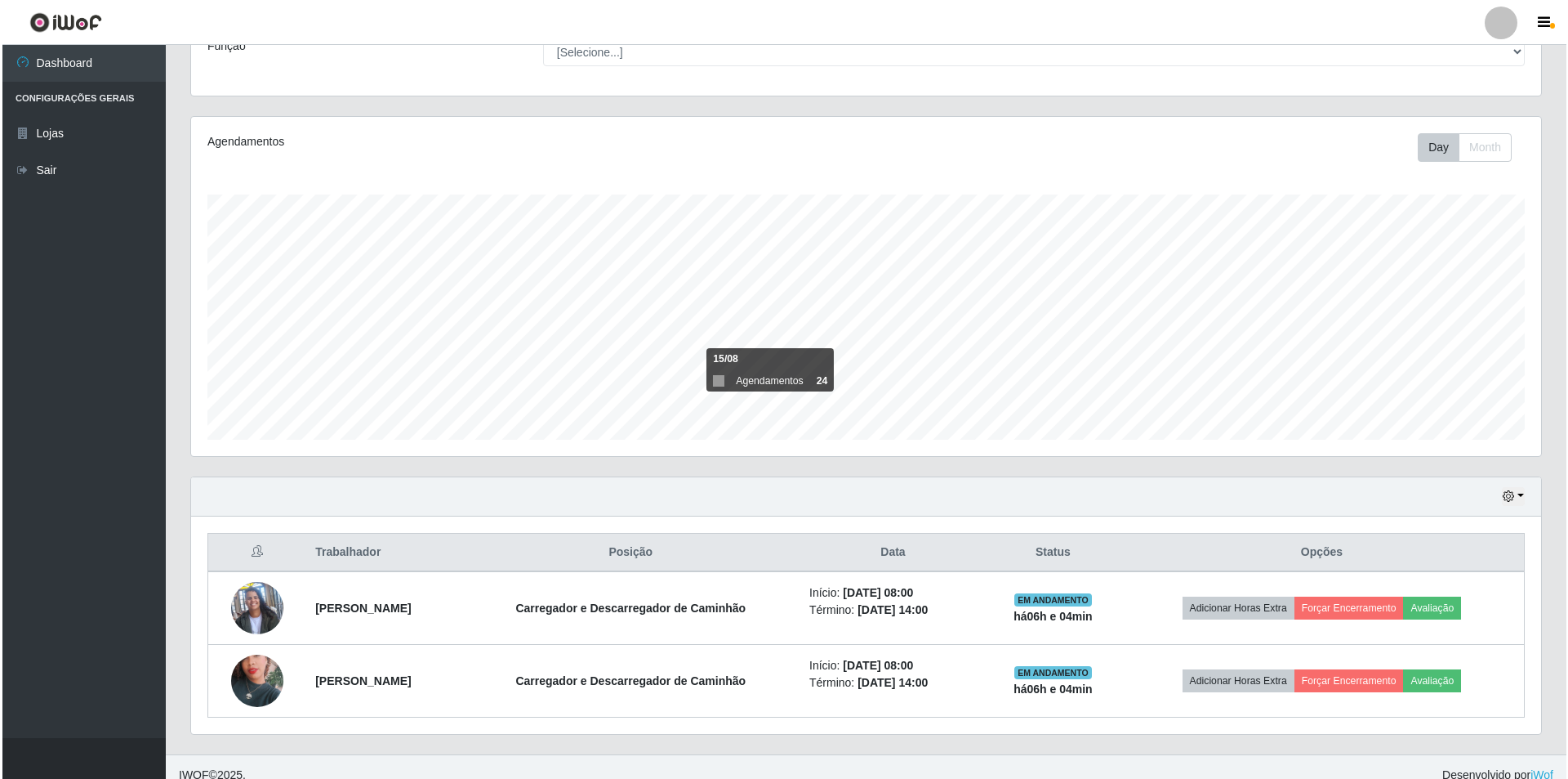
scroll to position [161, 0]
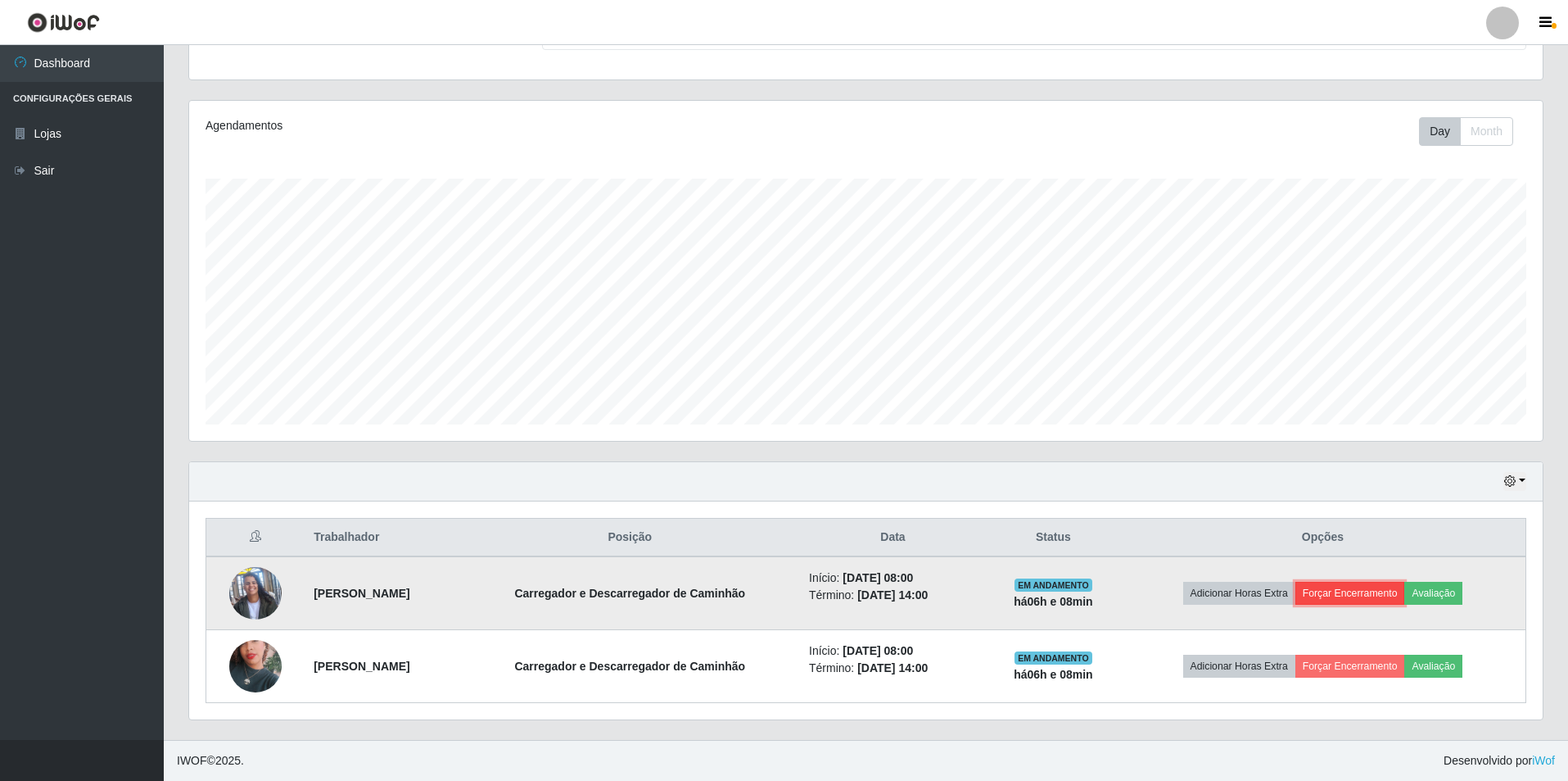
click at [1392, 587] on button "Forçar Encerramento" at bounding box center [1350, 593] width 110 height 23
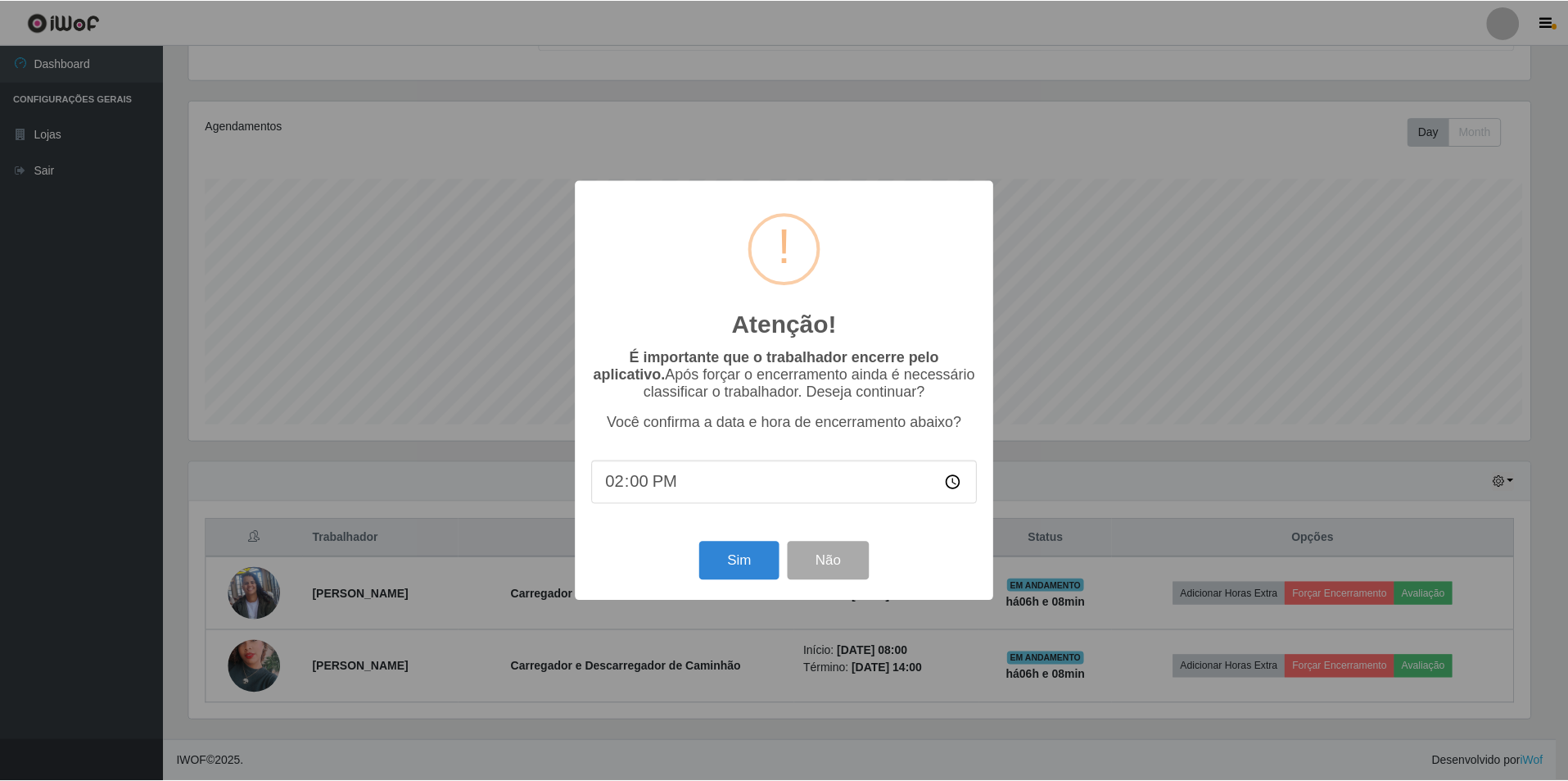
scroll to position [340, 1346]
drag, startPoint x: 669, startPoint y: 484, endPoint x: 759, endPoint y: 554, distance: 114.0
click at [671, 484] on input "14:00" at bounding box center [786, 482] width 386 height 43
click at [762, 561] on button "Sim" at bounding box center [740, 561] width 79 height 39
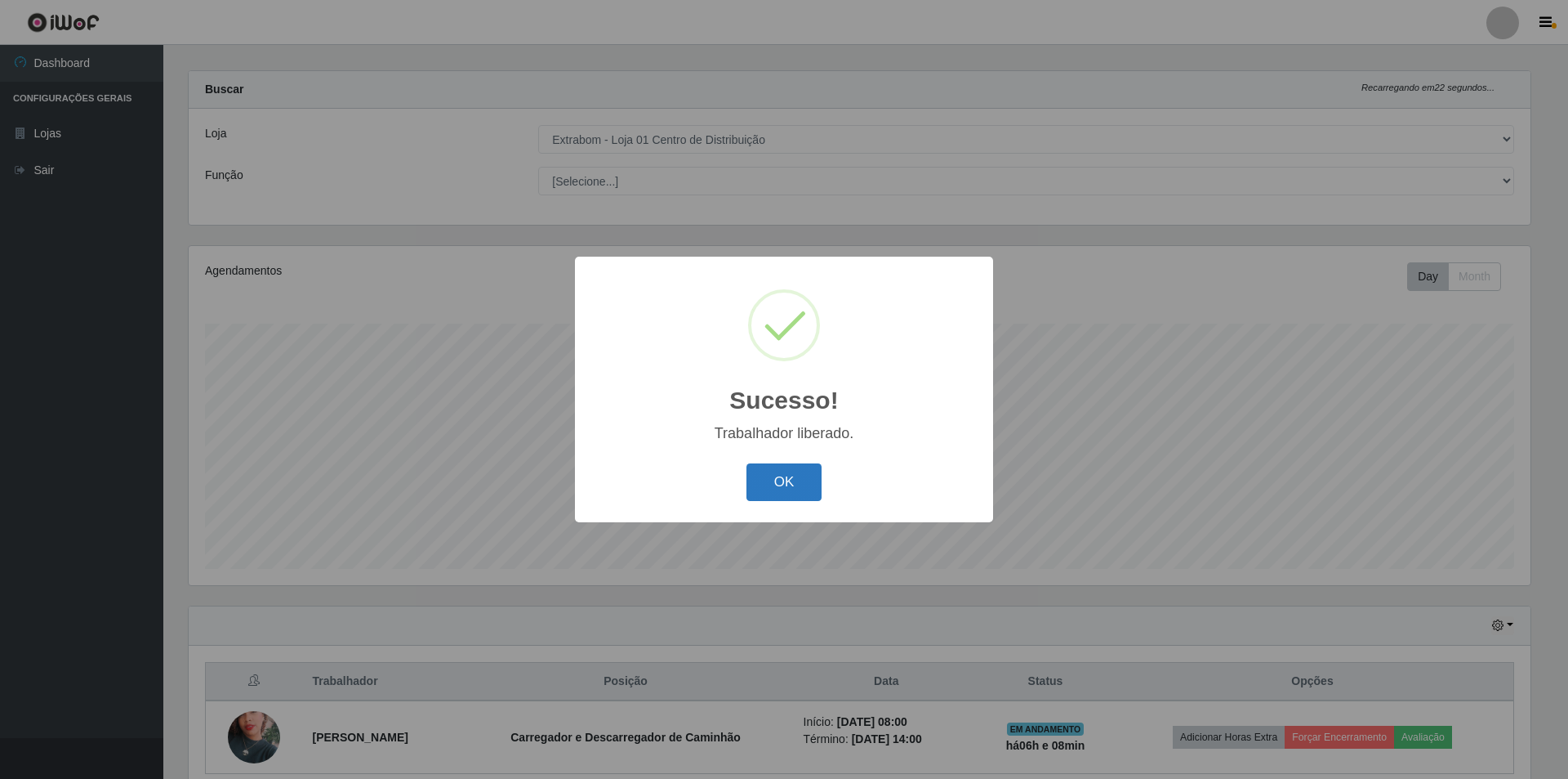
click at [785, 498] on button "OK" at bounding box center [784, 482] width 76 height 39
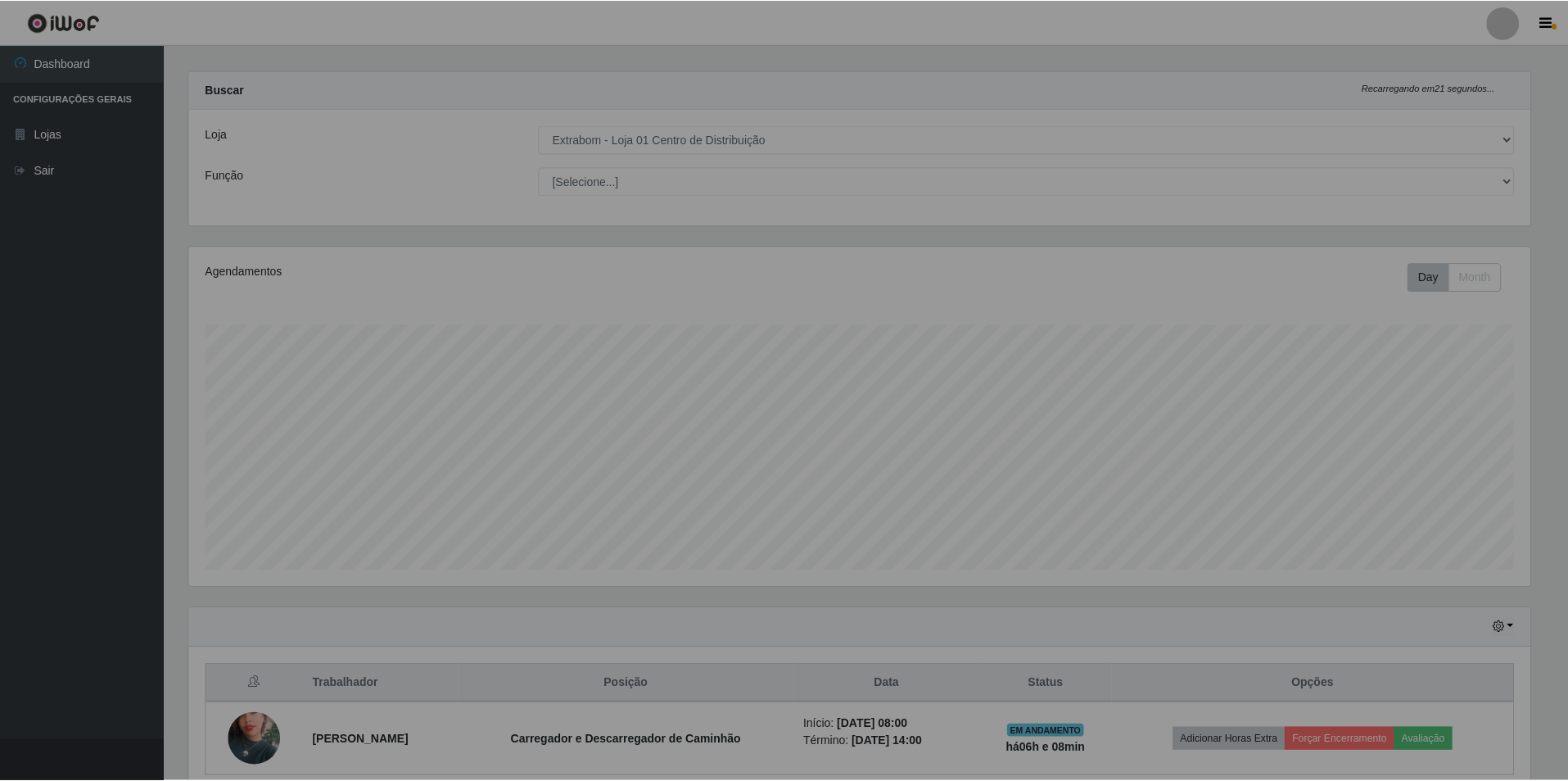
scroll to position [340, 1353]
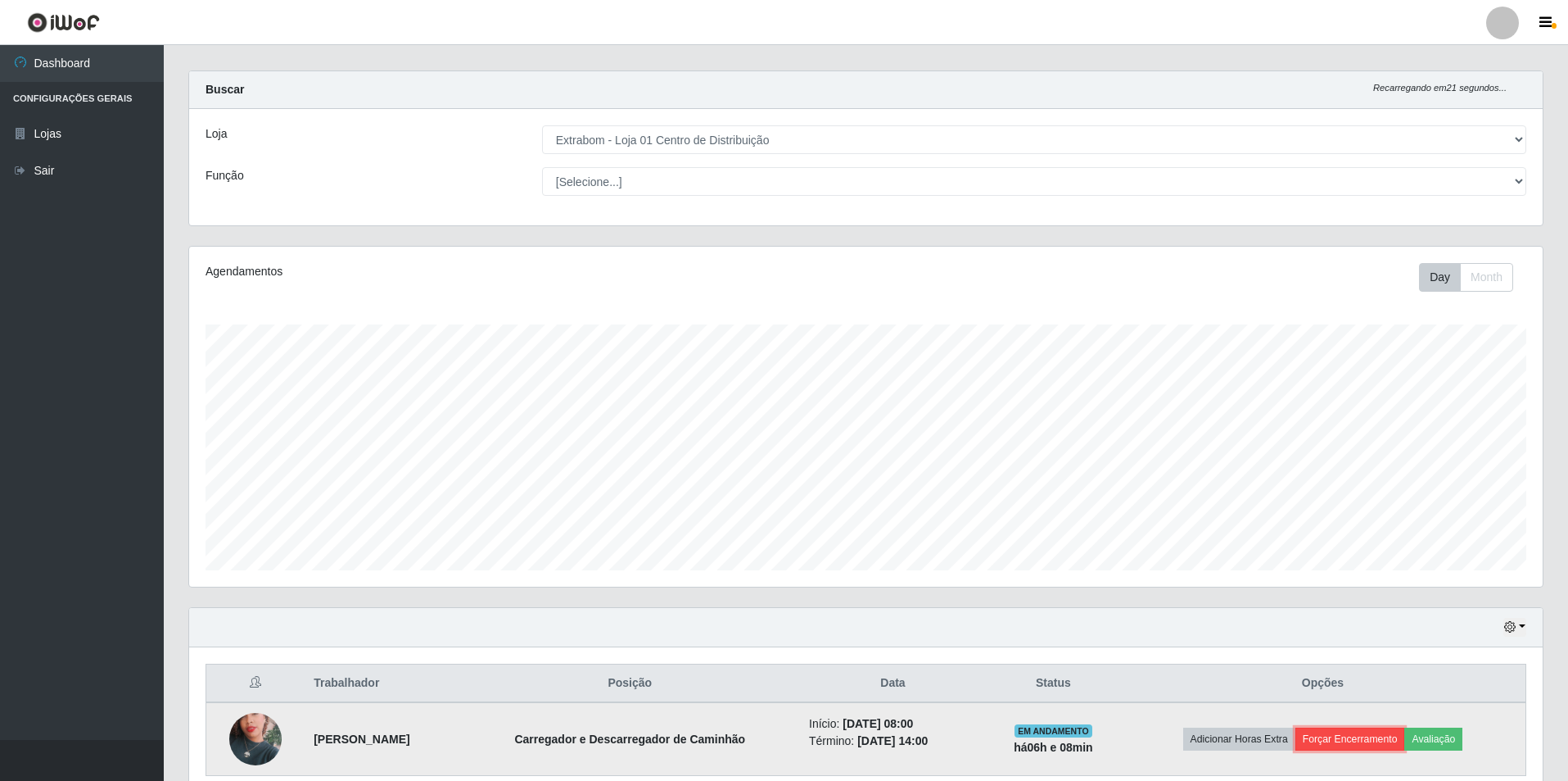
click at [1347, 740] on button "Forçar Encerramento" at bounding box center [1350, 739] width 110 height 23
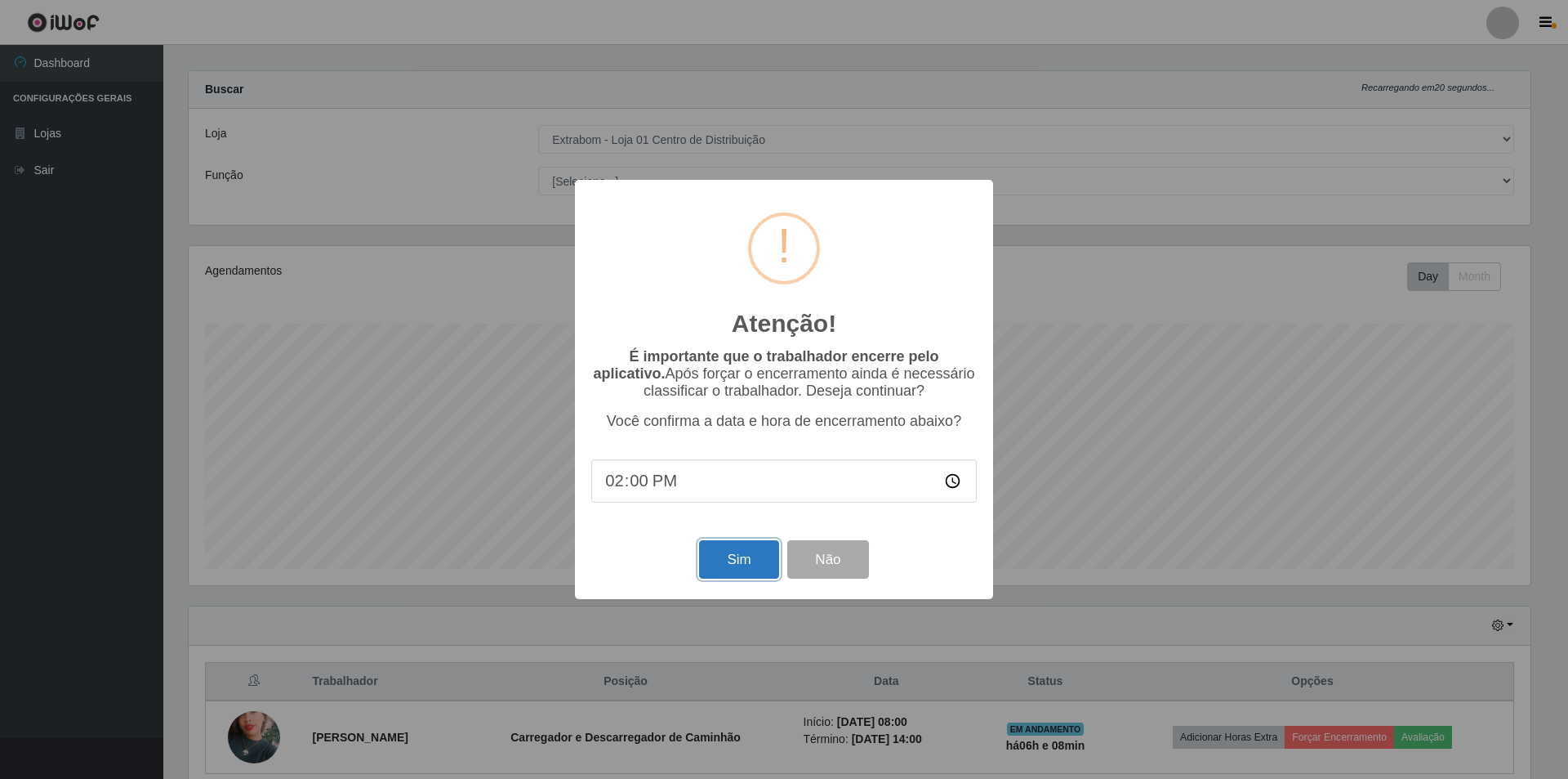
click at [760, 560] on button "Sim" at bounding box center [738, 559] width 79 height 39
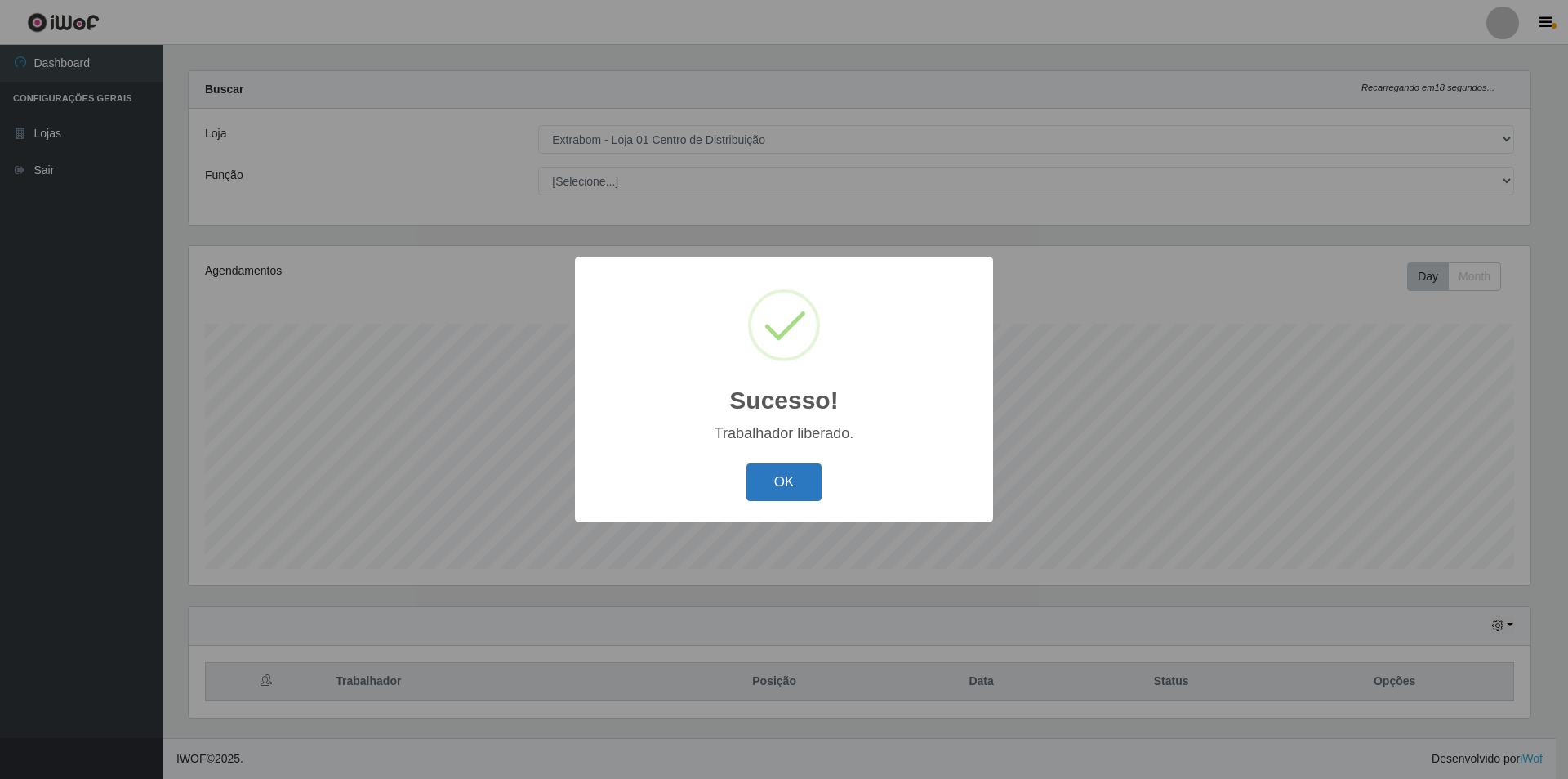
click at [781, 482] on button "OK" at bounding box center [784, 482] width 76 height 39
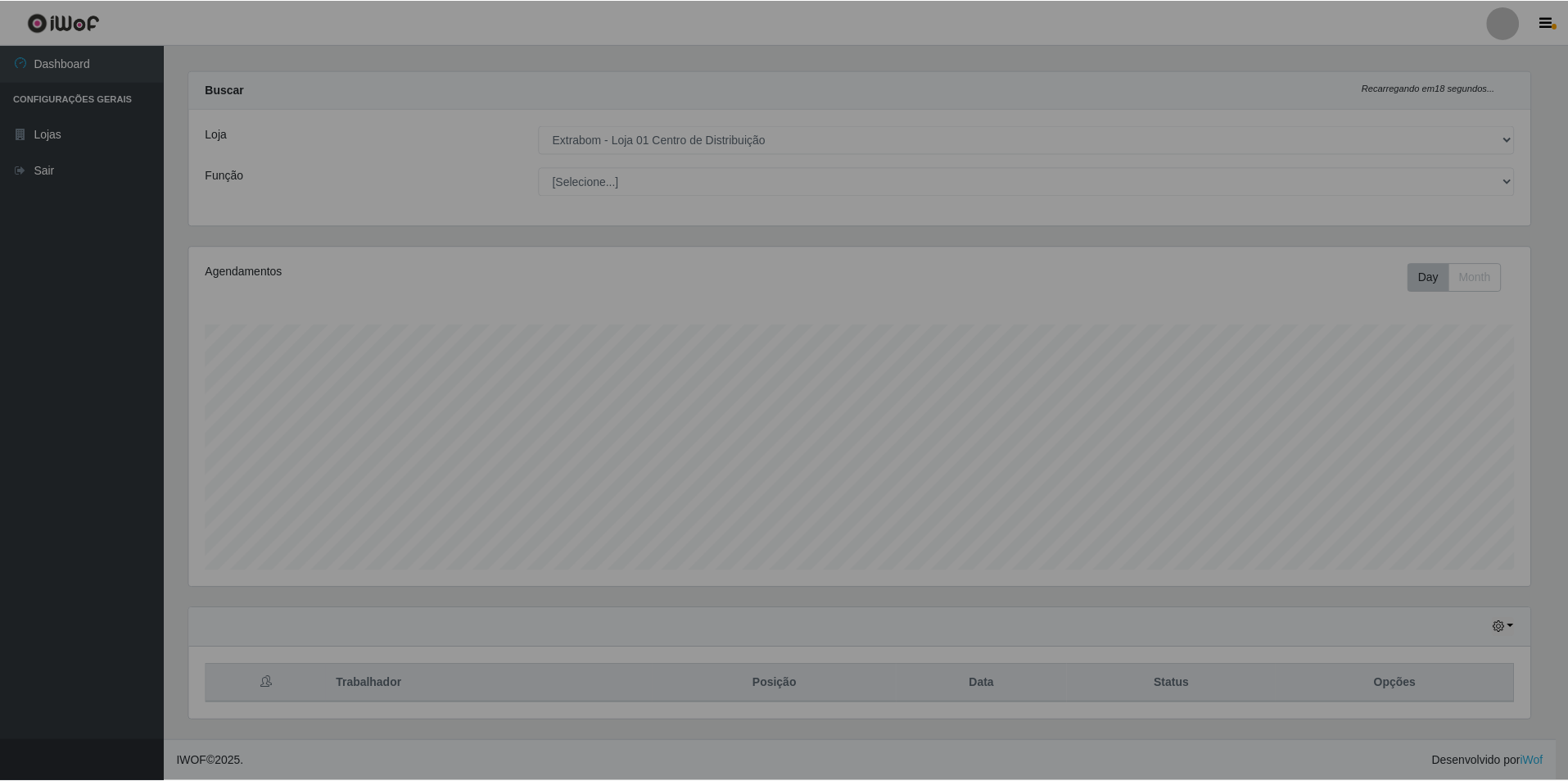
scroll to position [340, 1353]
